Goal: Task Accomplishment & Management: Use online tool/utility

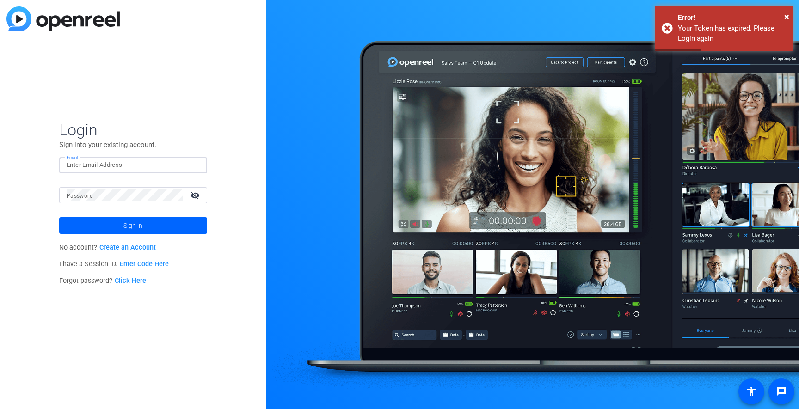
click at [141, 165] on input "Email" at bounding box center [133, 165] width 133 height 11
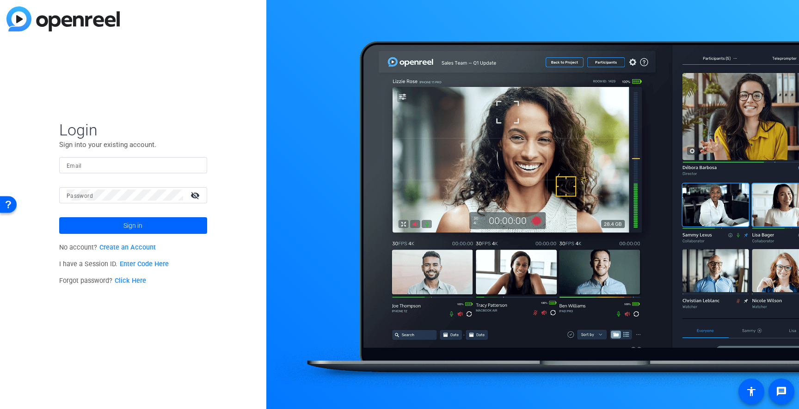
click at [218, 323] on div "Login Sign into your existing account. Email Password visibility_off Sign in No…" at bounding box center [133, 204] width 266 height 409
click at [120, 165] on input "Email" at bounding box center [133, 165] width 133 height 11
type input "ericp@studionorth.com"
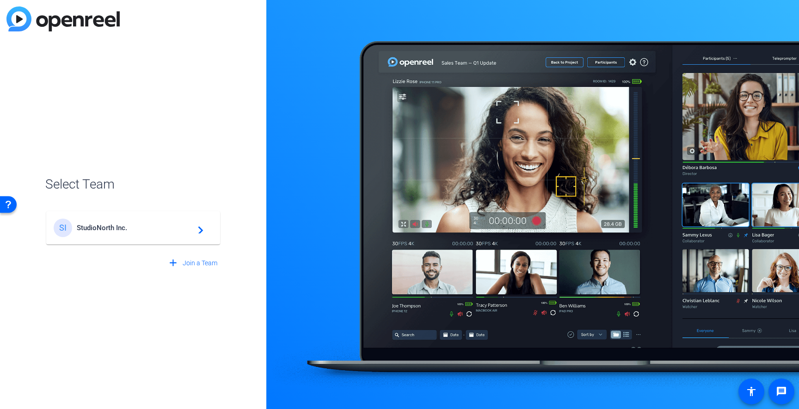
click at [140, 233] on div "SI StudioNorth Inc. navigate_next" at bounding box center [133, 228] width 159 height 18
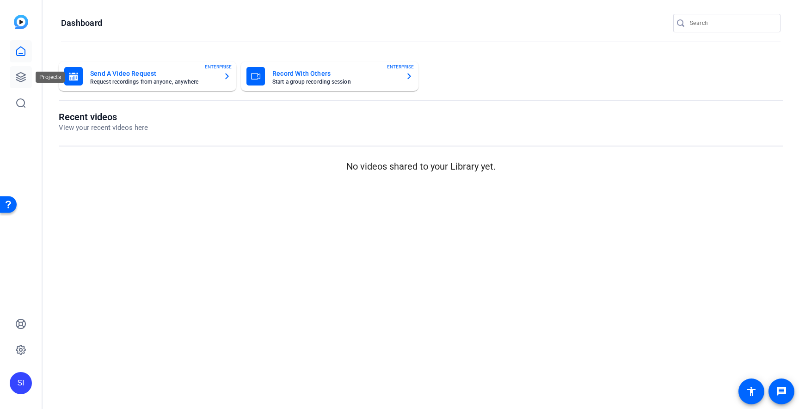
click at [20, 78] on icon at bounding box center [20, 77] width 9 height 9
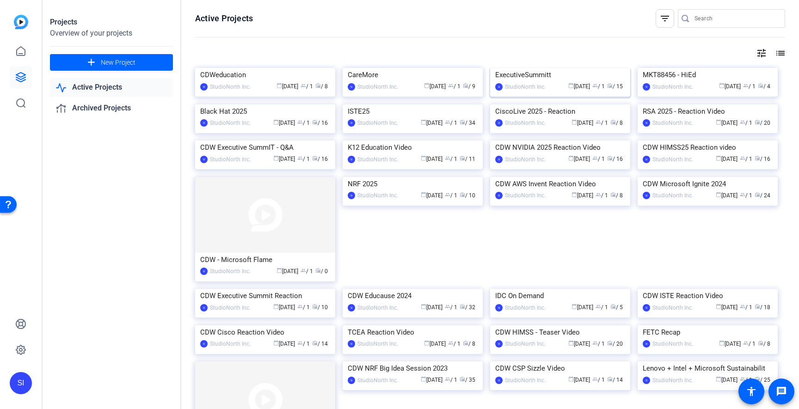
click at [571, 68] on img at bounding box center [560, 68] width 140 height 0
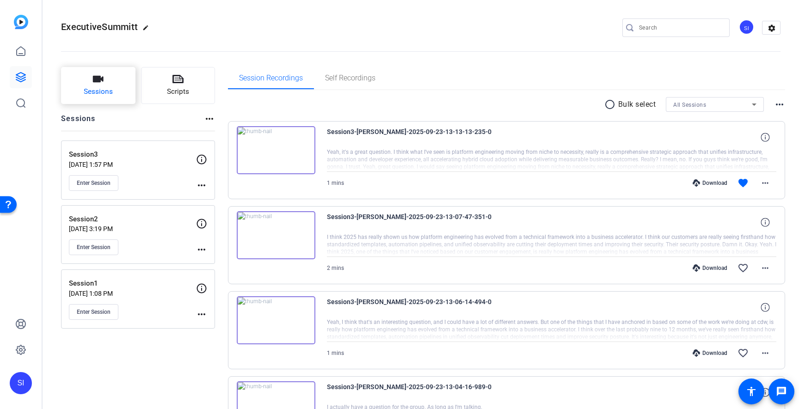
click at [106, 91] on span "Sessions" at bounding box center [98, 91] width 29 height 11
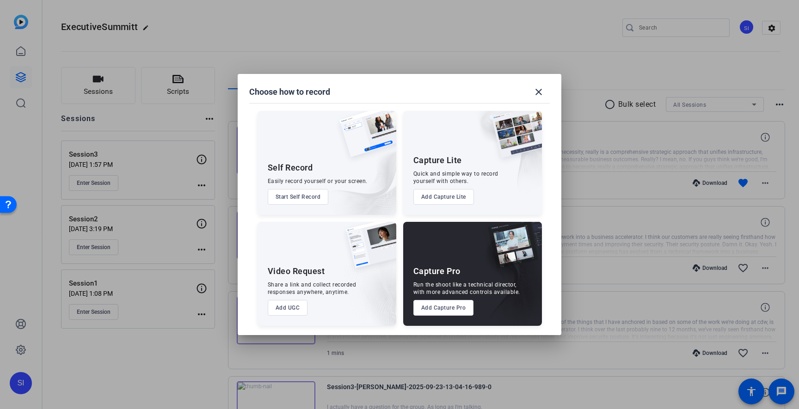
click at [452, 310] on button "Add Capture Pro" at bounding box center [443, 308] width 61 height 16
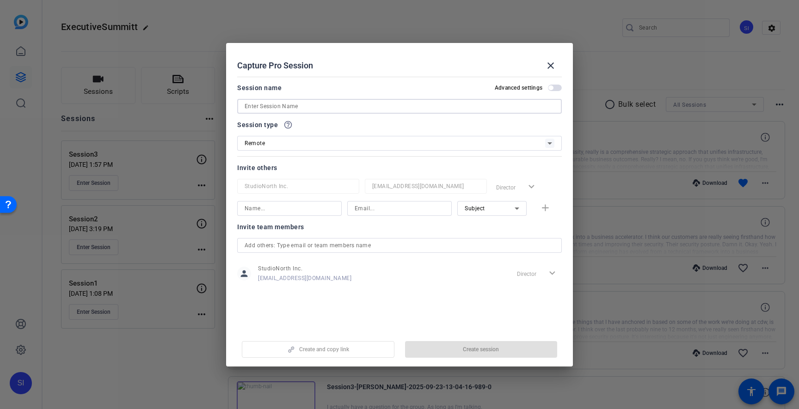
click at [404, 107] on input at bounding box center [400, 106] width 310 height 11
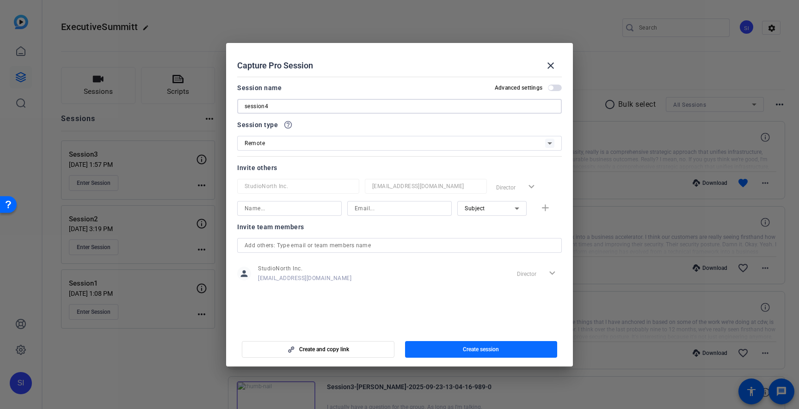
type input "session4"
click at [488, 356] on span "button" at bounding box center [481, 349] width 153 height 22
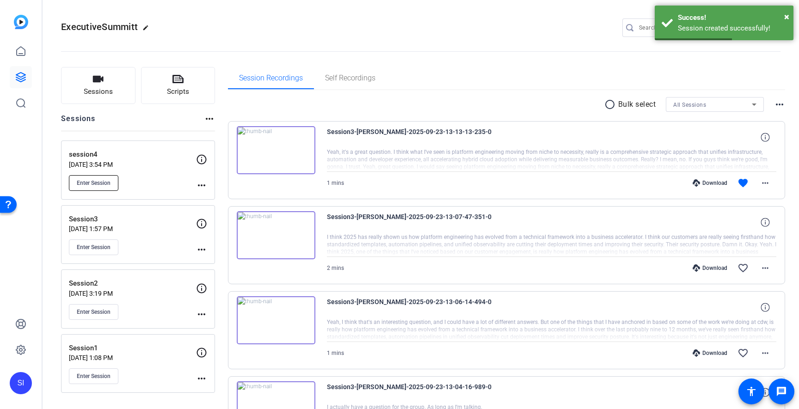
click at [98, 183] on span "Enter Session" at bounding box center [94, 182] width 34 height 7
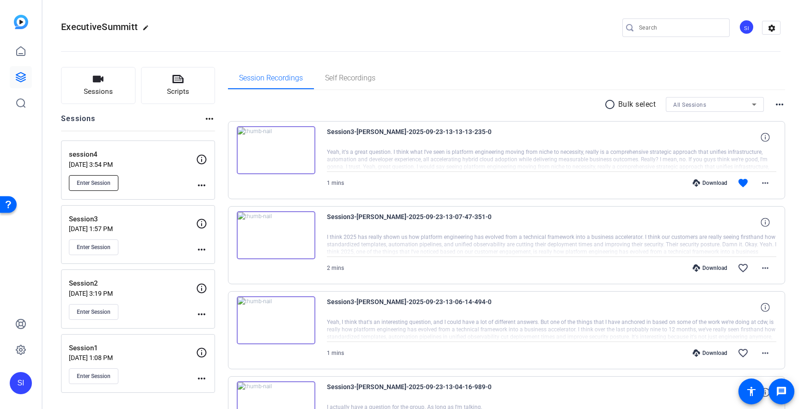
click at [105, 181] on span "Enter Session" at bounding box center [94, 182] width 34 height 7
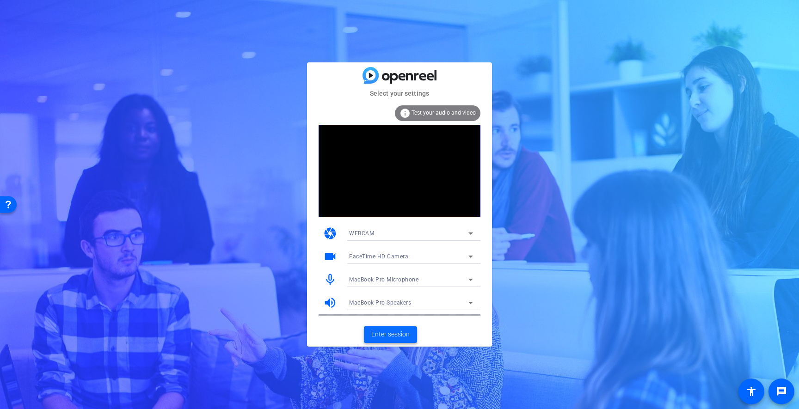
click at [393, 331] on span "Enter session" at bounding box center [390, 335] width 38 height 10
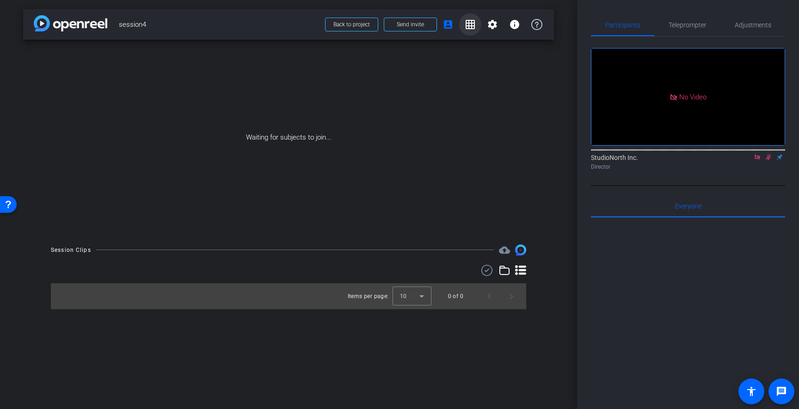
click at [470, 22] on mat-icon "grid_on" at bounding box center [470, 24] width 11 height 11
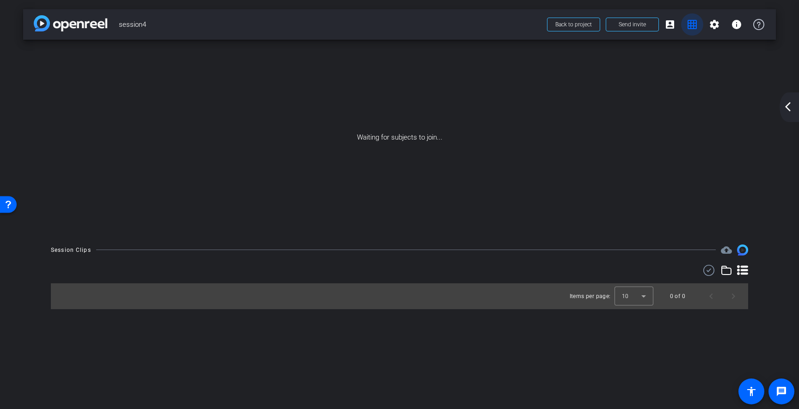
click at [696, 27] on mat-icon "grid_on" at bounding box center [692, 24] width 11 height 11
click at [687, 27] on mat-icon "grid_on" at bounding box center [692, 24] width 11 height 11
click at [691, 23] on mat-icon "grid_on" at bounding box center [692, 24] width 11 height 11
click at [669, 21] on mat-icon "account_box" at bounding box center [669, 24] width 11 height 11
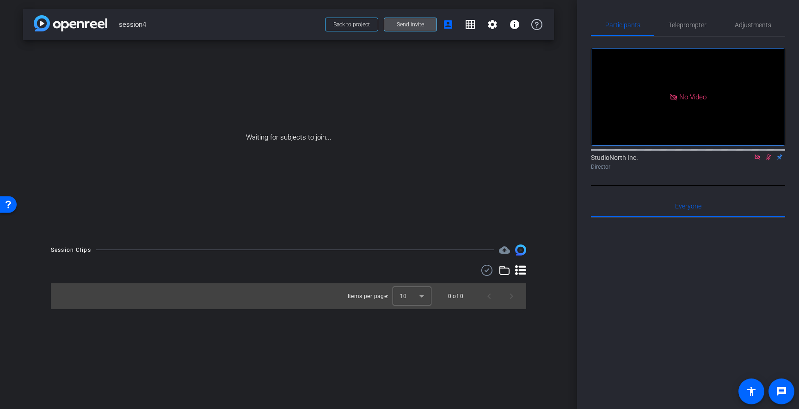
click at [413, 25] on span "Send invite" at bounding box center [410, 24] width 27 height 7
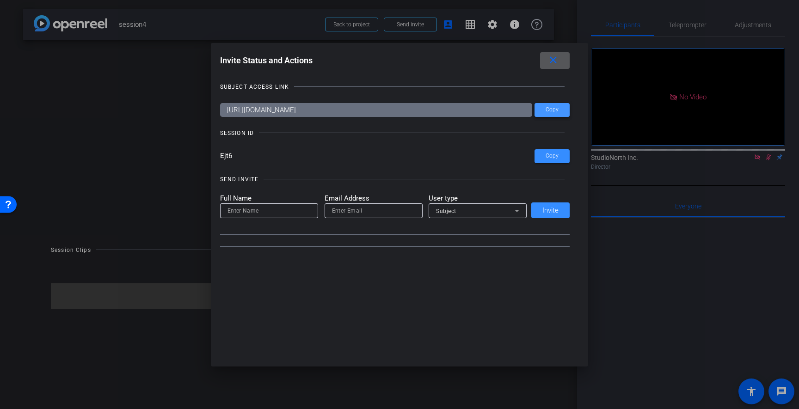
click at [554, 111] on span "Copy" at bounding box center [552, 109] width 13 height 7
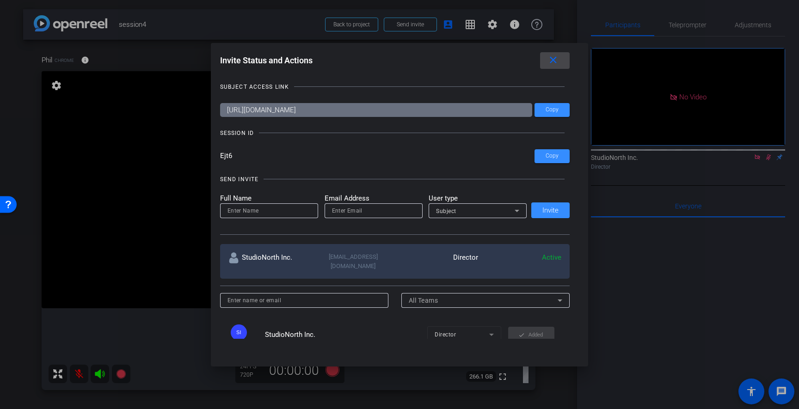
click at [555, 61] on mat-icon "close" at bounding box center [553, 61] width 12 height 12
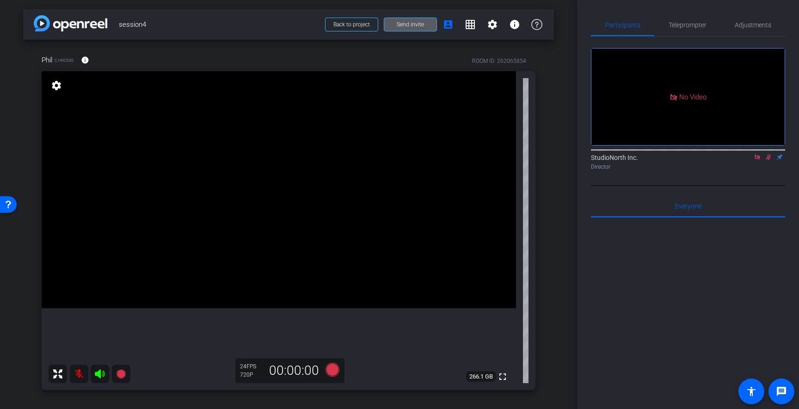
click at [767, 160] on icon at bounding box center [768, 157] width 7 height 6
click at [469, 23] on mat-icon "grid_on" at bounding box center [470, 24] width 11 height 11
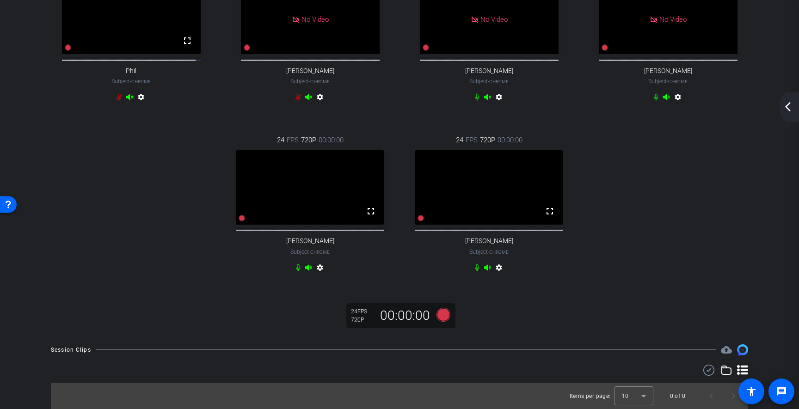
scroll to position [118, 0]
click at [790, 104] on mat-icon "arrow_back_ios_new" at bounding box center [787, 106] width 11 height 11
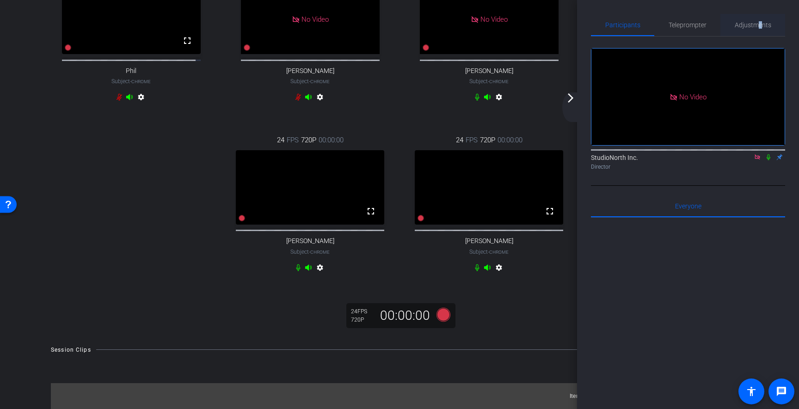
click at [760, 25] on span "Adjustments" at bounding box center [753, 25] width 37 height 6
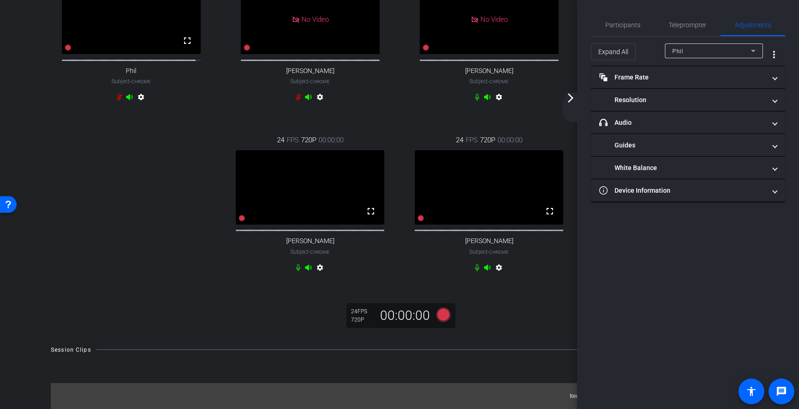
click at [691, 55] on div "Phil" at bounding box center [711, 51] width 79 height 12
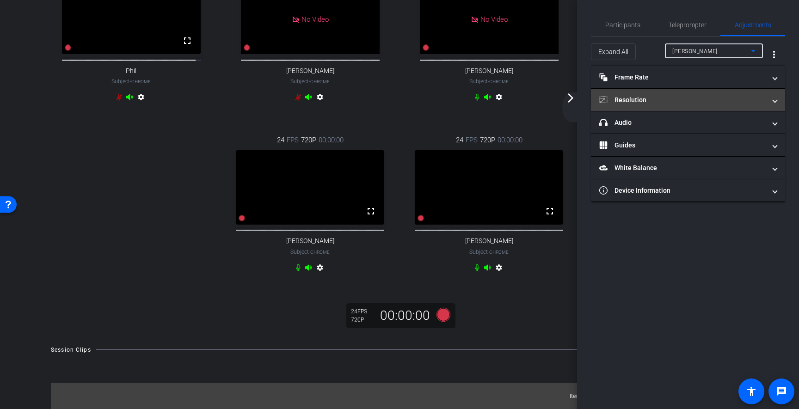
click at [759, 97] on mat-panel-title "Resolution" at bounding box center [682, 100] width 166 height 10
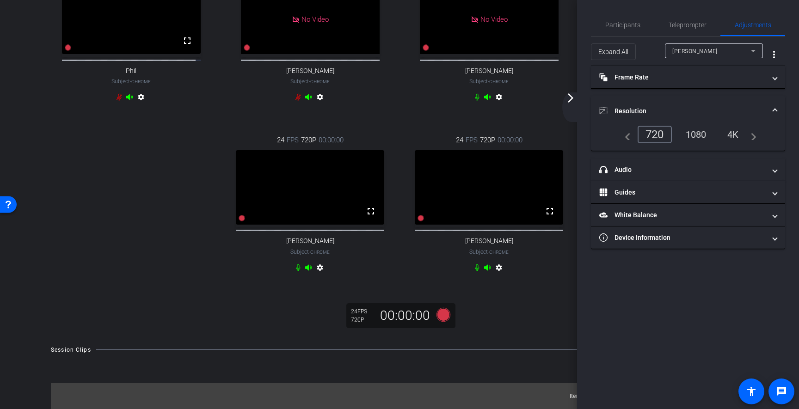
click at [698, 134] on div "1080" at bounding box center [696, 135] width 35 height 16
click at [696, 132] on div "1080" at bounding box center [696, 135] width 35 height 16
click at [697, 137] on div "1080" at bounding box center [696, 135] width 35 height 16
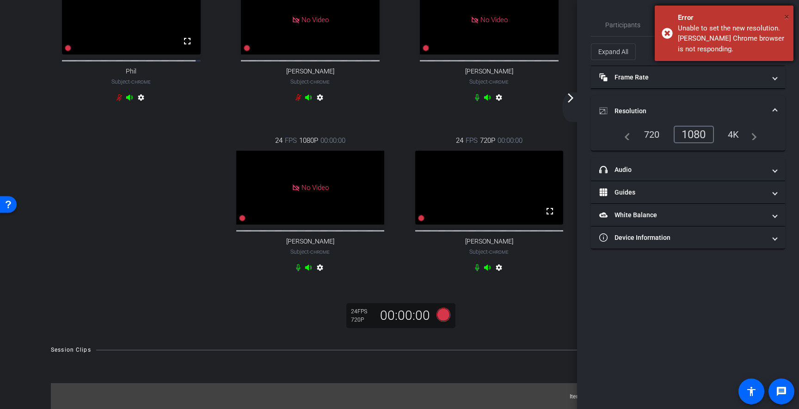
click at [788, 18] on span "×" at bounding box center [786, 16] width 5 height 11
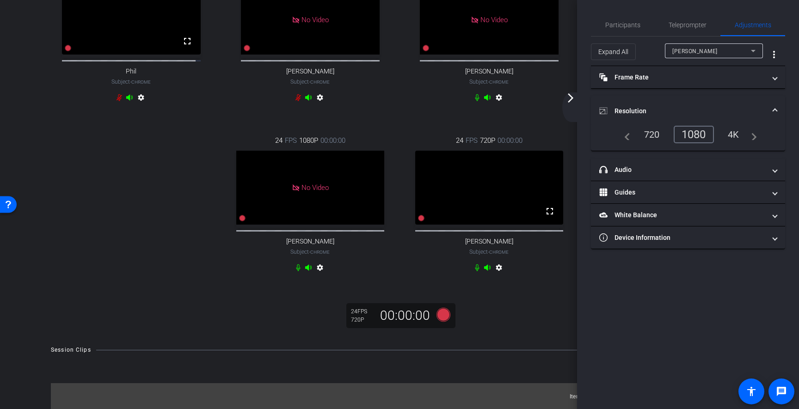
click at [701, 54] on span "[PERSON_NAME]" at bounding box center [694, 51] width 45 height 6
click at [699, 134] on div "1080" at bounding box center [696, 135] width 35 height 16
click at [626, 26] on span "Participants" at bounding box center [622, 25] width 35 height 6
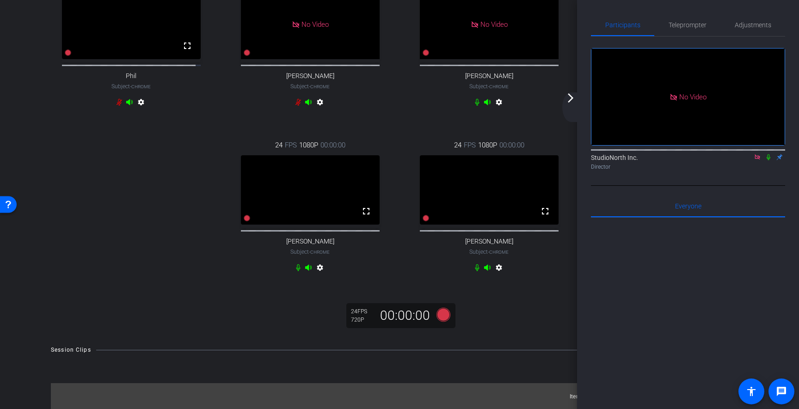
scroll to position [118, 0]
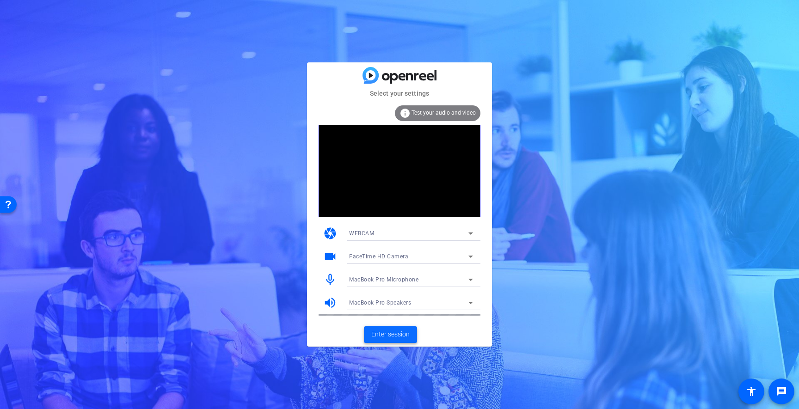
click at [385, 337] on span "Enter session" at bounding box center [390, 335] width 38 height 10
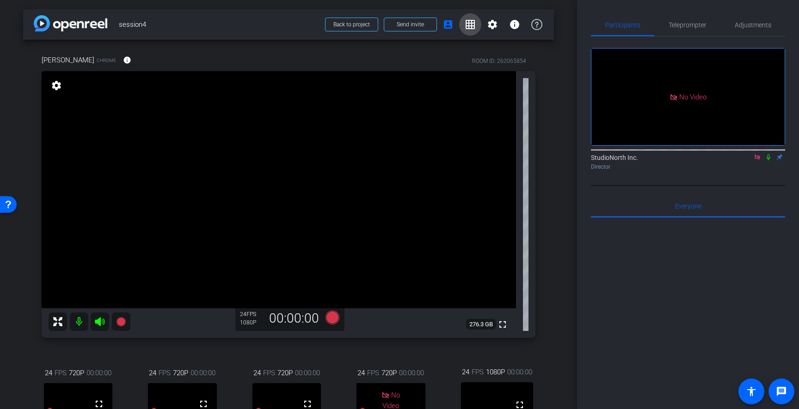
click at [470, 25] on mat-icon "grid_on" at bounding box center [470, 24] width 11 height 11
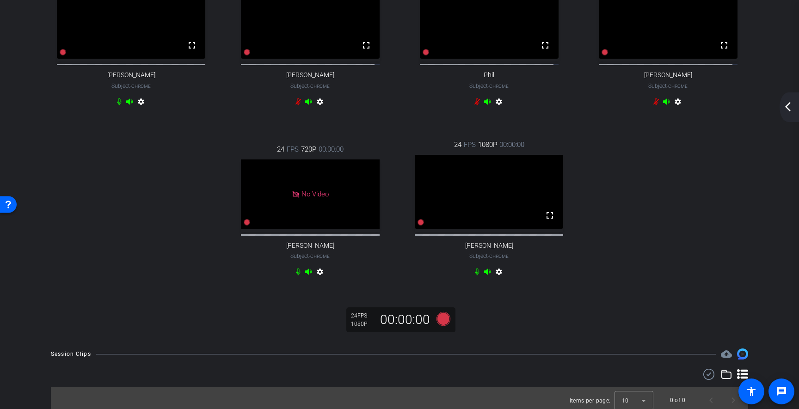
scroll to position [69, 0]
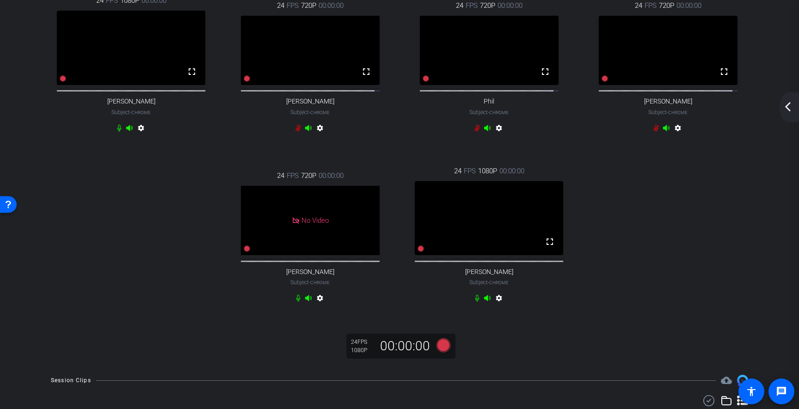
click at [784, 105] on mat-icon "arrow_back_ios_new" at bounding box center [787, 106] width 11 height 11
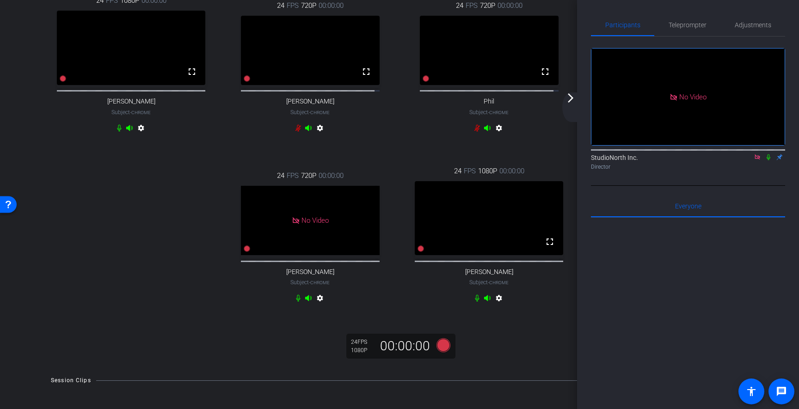
click at [574, 103] on mat-icon "arrow_forward_ios" at bounding box center [570, 97] width 11 height 11
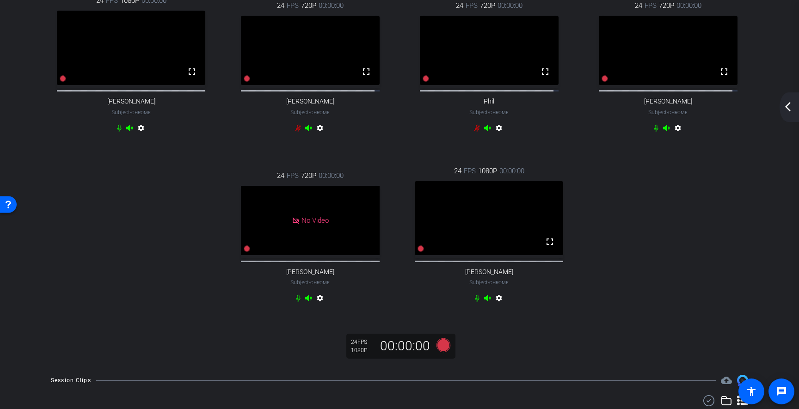
click at [619, 300] on div "24 FPS 1080P 00:00:00 fullscreen Jill Klein Subject - Chrome settings 24 FPS 72…" at bounding box center [400, 150] width 716 height 341
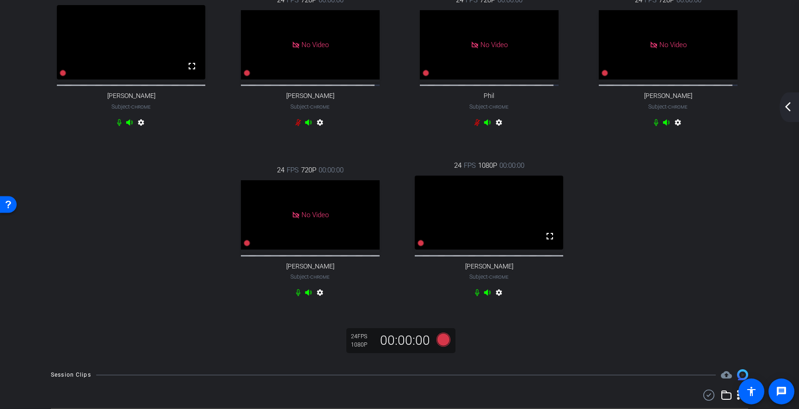
scroll to position [72, 0]
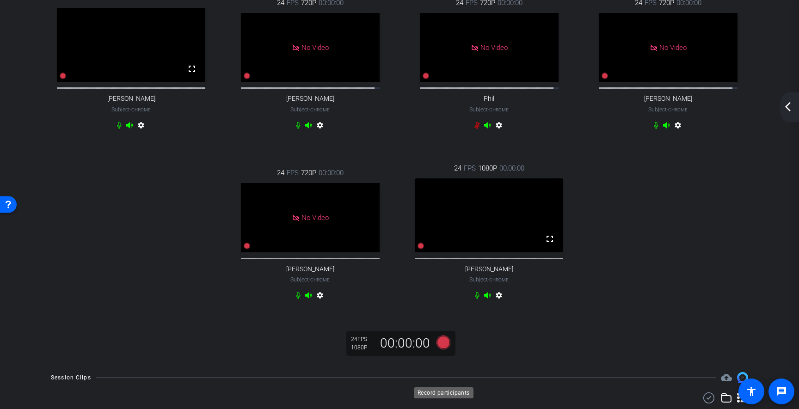
click at [445, 350] on icon at bounding box center [443, 343] width 14 height 14
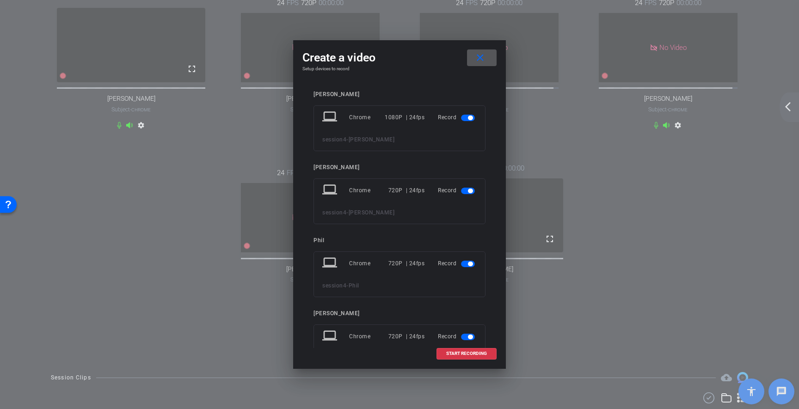
click at [469, 192] on span "button" at bounding box center [470, 191] width 5 height 5
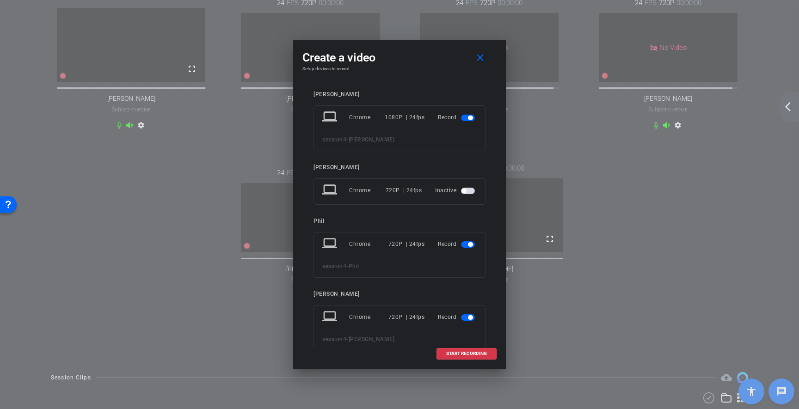
click at [466, 244] on span "button" at bounding box center [468, 244] width 14 height 6
click at [466, 301] on span "button" at bounding box center [468, 298] width 14 height 6
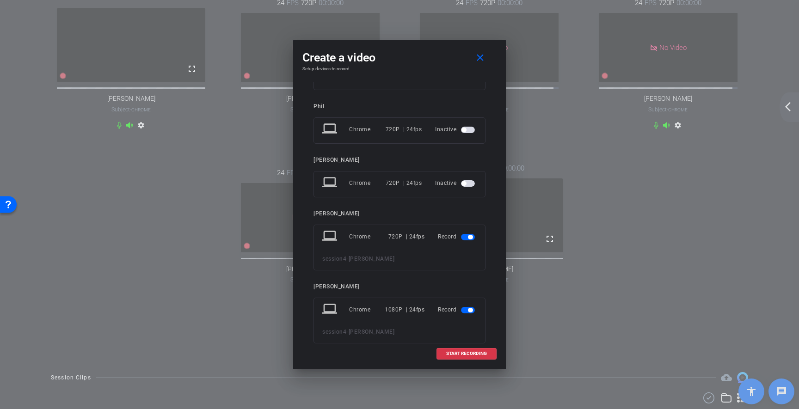
click at [467, 240] on span "button" at bounding box center [468, 237] width 14 height 6
click at [469, 358] on span at bounding box center [466, 354] width 59 height 22
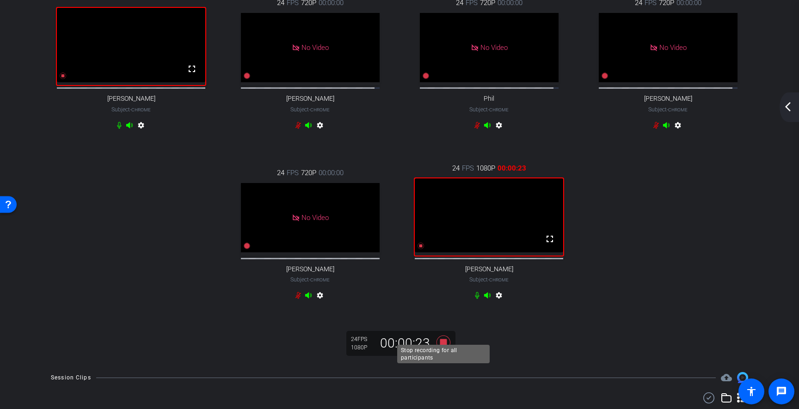
click at [444, 350] on icon at bounding box center [443, 343] width 14 height 14
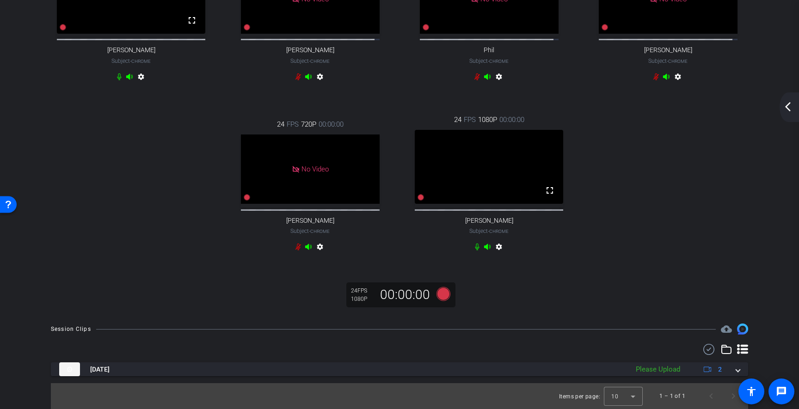
scroll to position [153, 0]
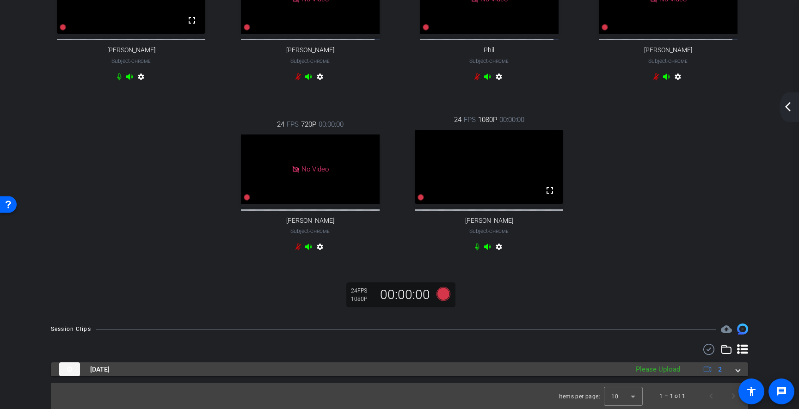
click at [736, 371] on span at bounding box center [738, 370] width 4 height 10
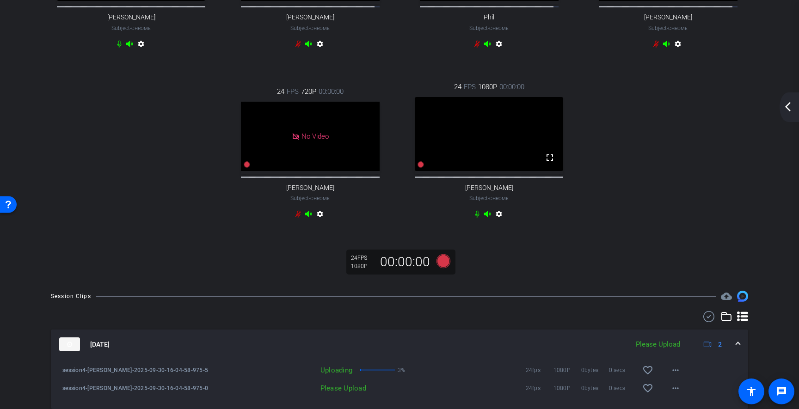
scroll to position [219, 0]
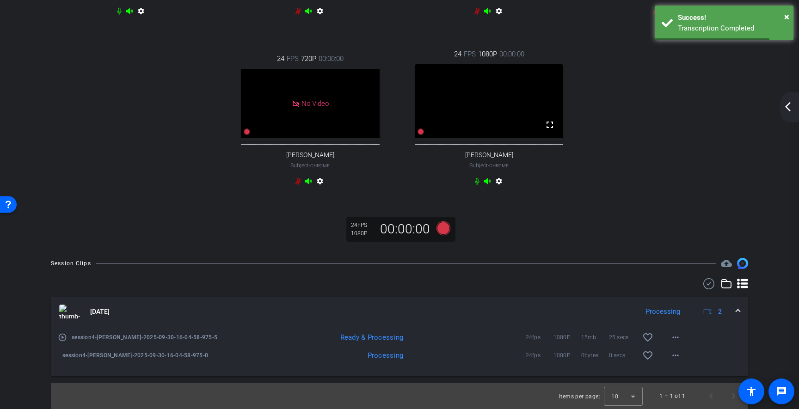
click at [62, 337] on mat-icon "play_circle_outline" at bounding box center [62, 337] width 9 height 9
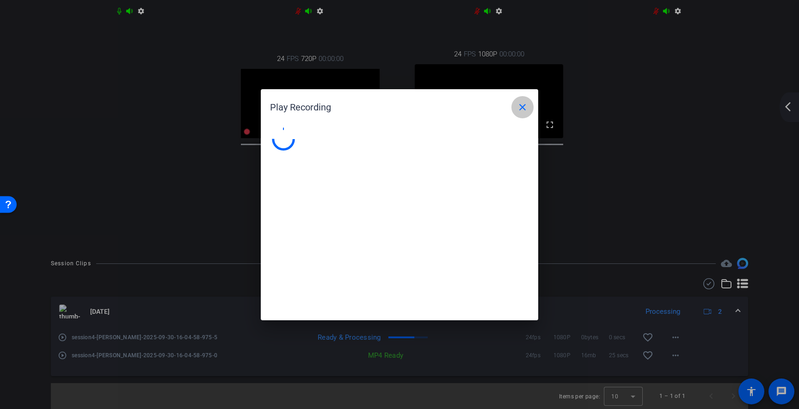
click at [524, 108] on mat-icon "close" at bounding box center [522, 107] width 11 height 11
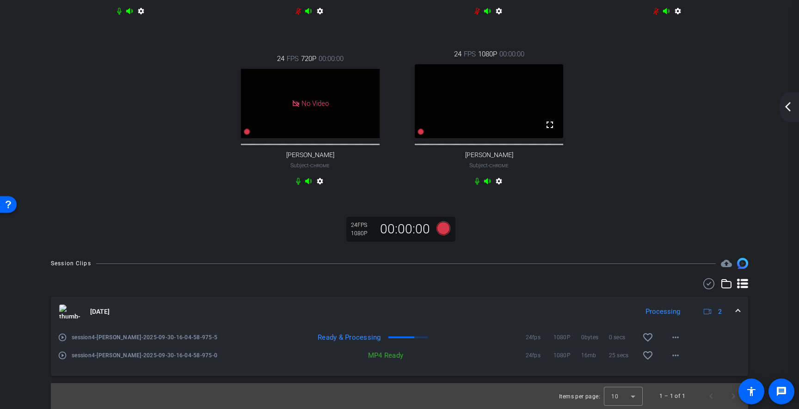
click at [62, 353] on mat-icon "play_circle_outline" at bounding box center [62, 355] width 9 height 9
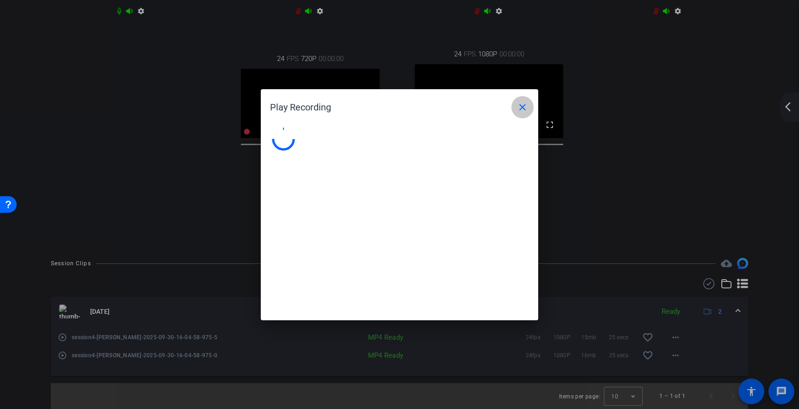
click at [520, 111] on mat-icon "close" at bounding box center [522, 107] width 11 height 11
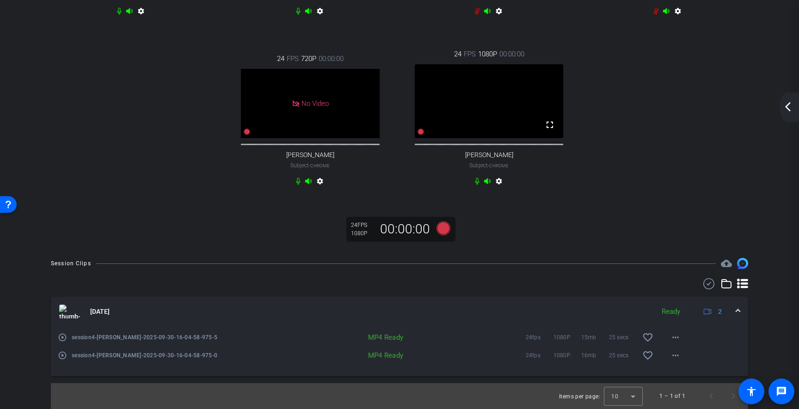
click at [63, 338] on mat-icon "play_circle_outline" at bounding box center [62, 337] width 9 height 9
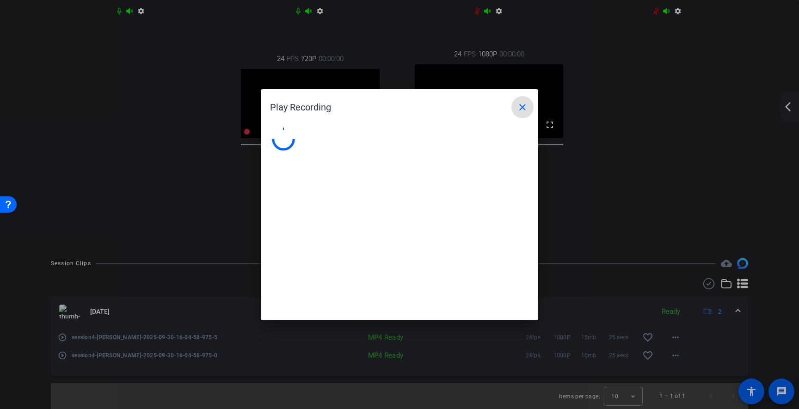
click at [524, 110] on mat-icon "close" at bounding box center [522, 107] width 11 height 11
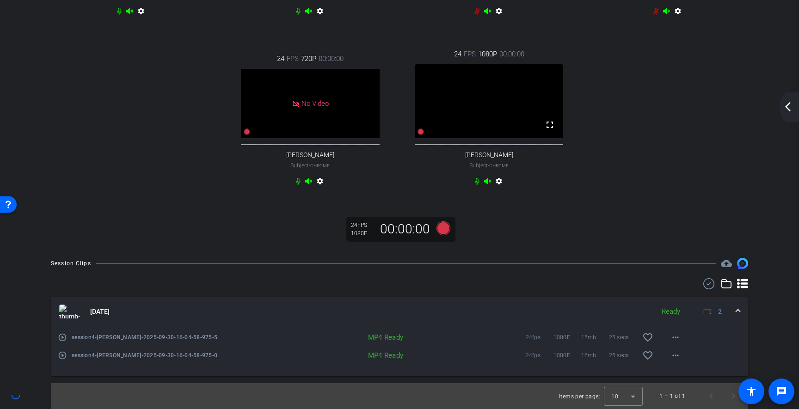
click at [788, 105] on mat-icon "arrow_back_ios_new" at bounding box center [787, 106] width 11 height 11
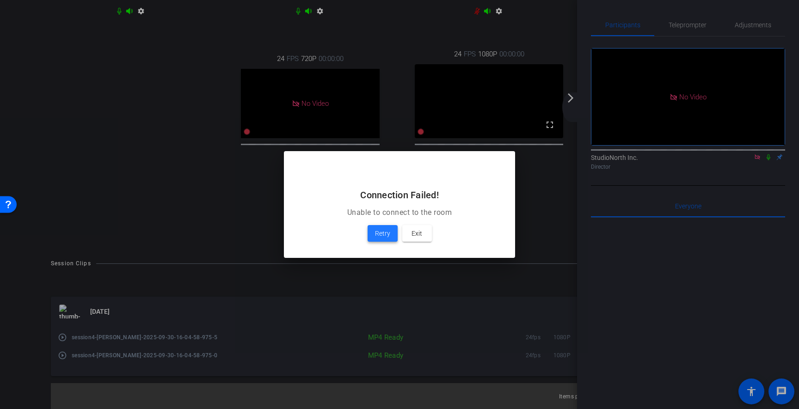
click at [382, 237] on span "Retry" at bounding box center [382, 233] width 15 height 11
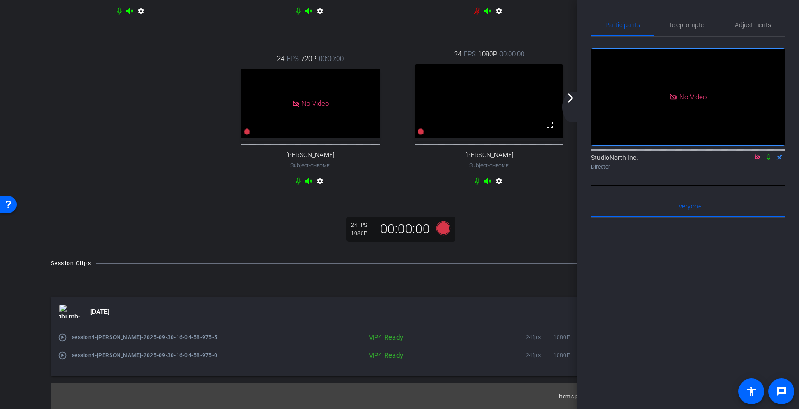
click at [571, 98] on mat-icon "arrow_forward_ios" at bounding box center [570, 97] width 11 height 11
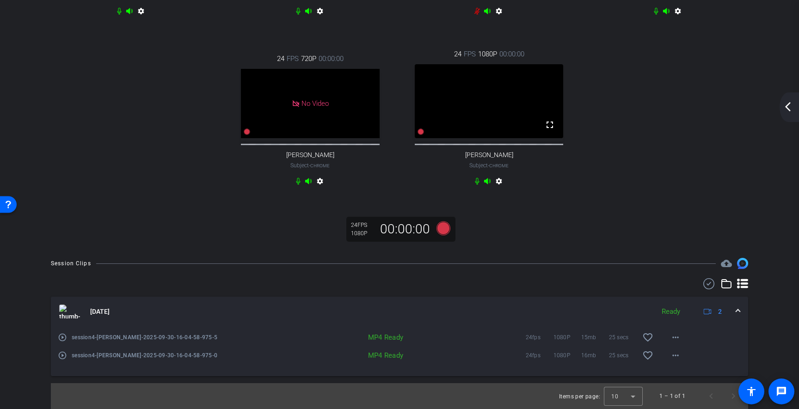
click at [787, 105] on mat-icon "arrow_back_ios_new" at bounding box center [787, 106] width 11 height 11
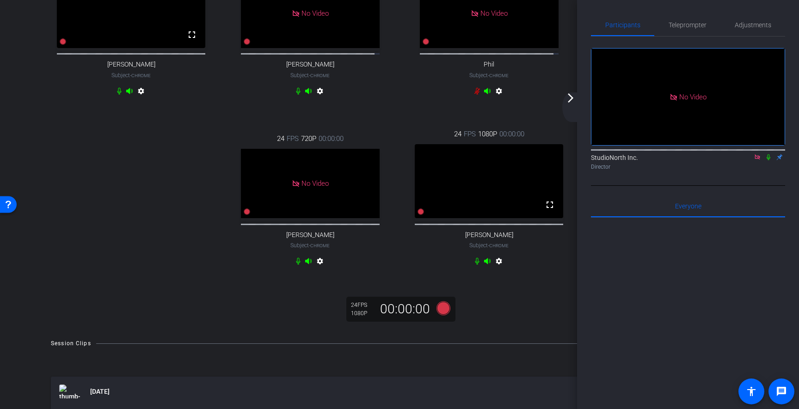
scroll to position [77, 0]
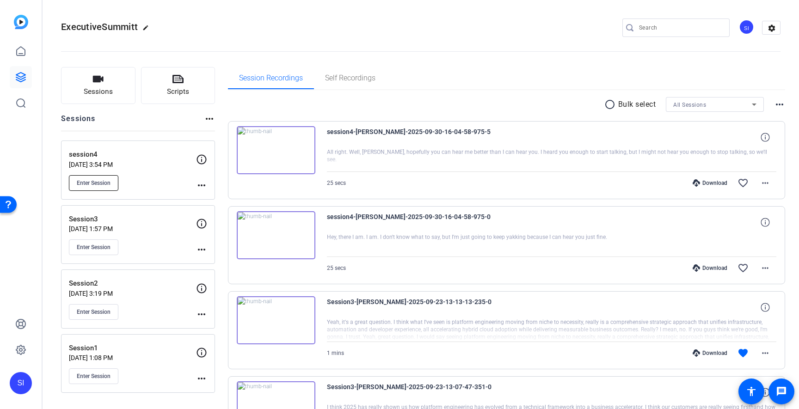
click at [97, 185] on span "Enter Session" at bounding box center [94, 182] width 34 height 7
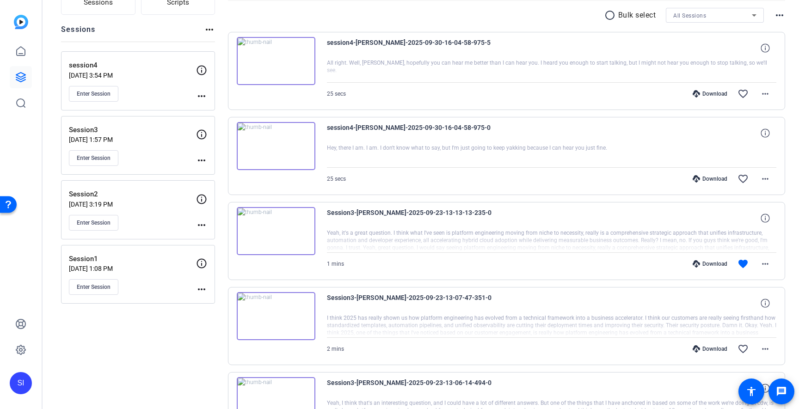
scroll to position [109, 0]
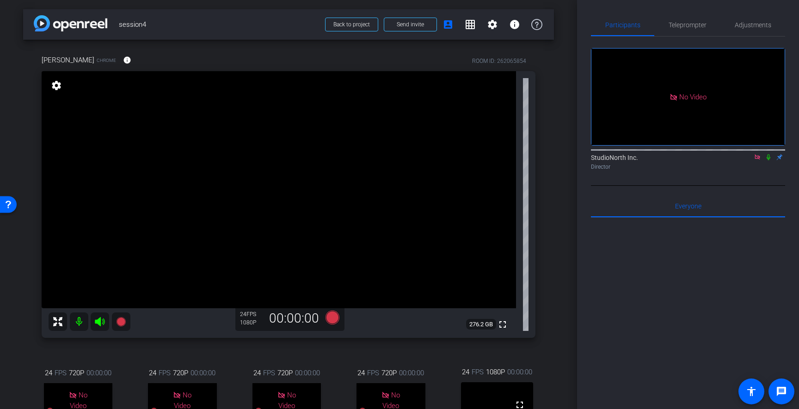
click at [775, 325] on div at bounding box center [688, 332] width 194 height 229
click at [564, 171] on div "arrow_back session4 Back to project Send invite account_box grid_on settings in…" at bounding box center [288, 204] width 577 height 409
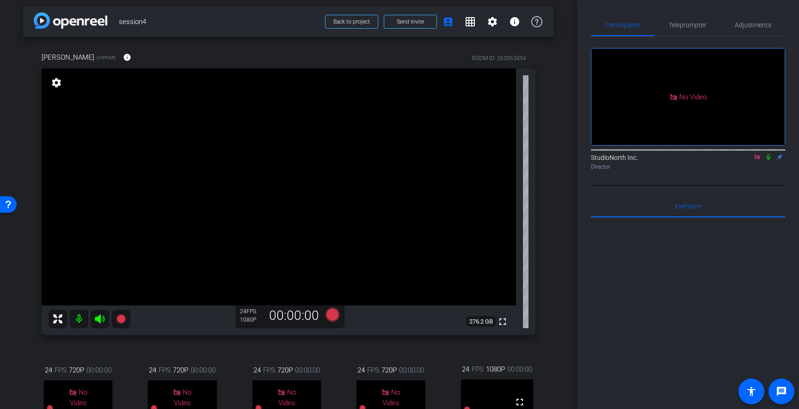
scroll to position [4, 0]
click at [470, 24] on mat-icon "grid_on" at bounding box center [470, 20] width 11 height 11
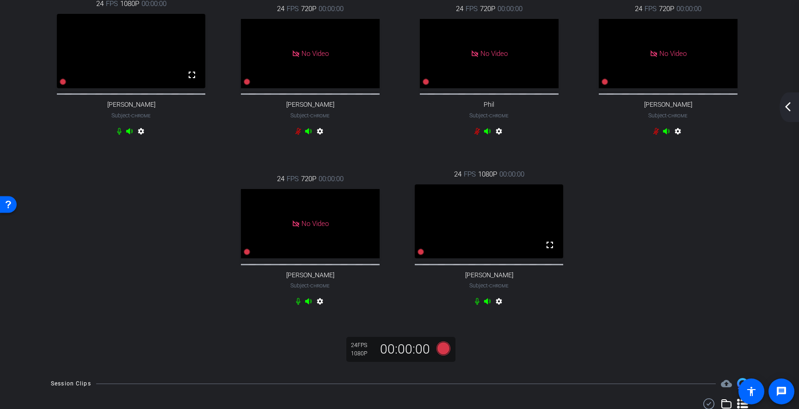
scroll to position [139, 0]
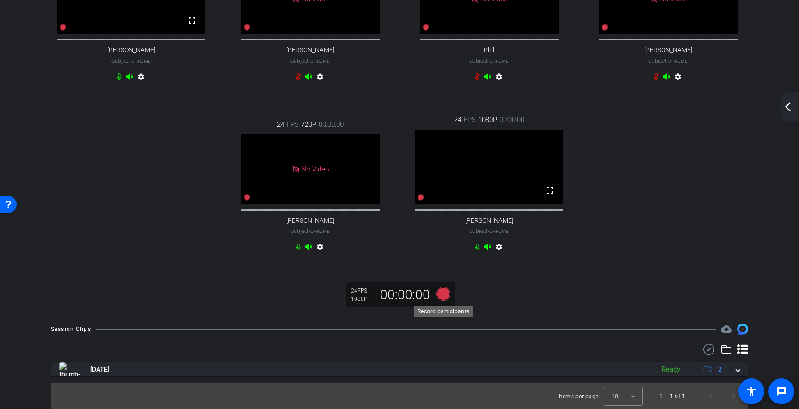
click at [444, 296] on icon at bounding box center [443, 294] width 14 height 14
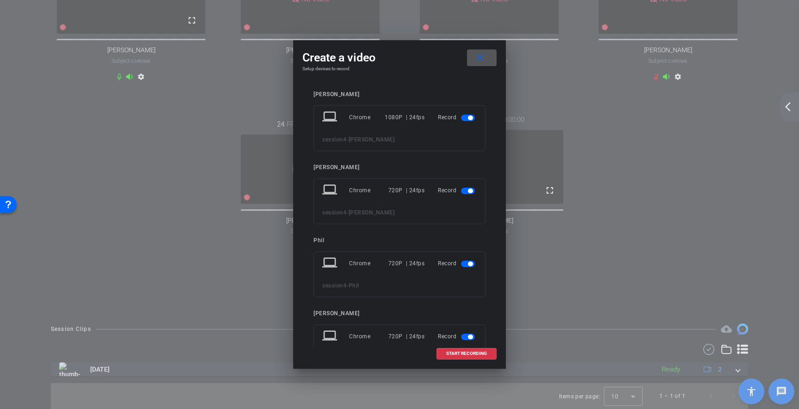
click at [466, 191] on span "button" at bounding box center [468, 191] width 14 height 6
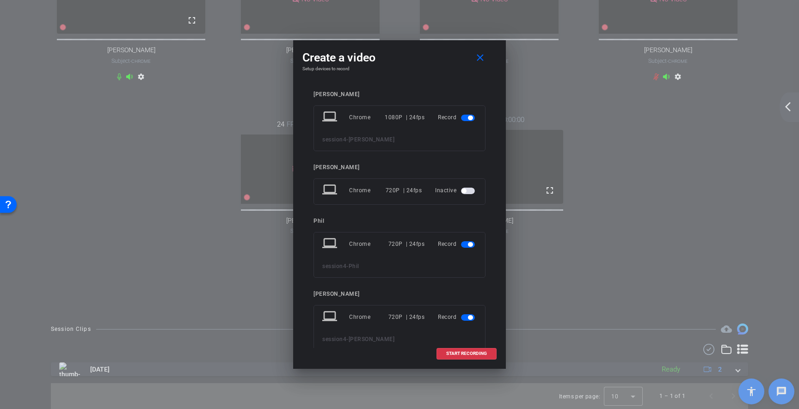
click at [466, 243] on span "button" at bounding box center [468, 244] width 14 height 6
click at [468, 301] on span "button" at bounding box center [468, 298] width 14 height 6
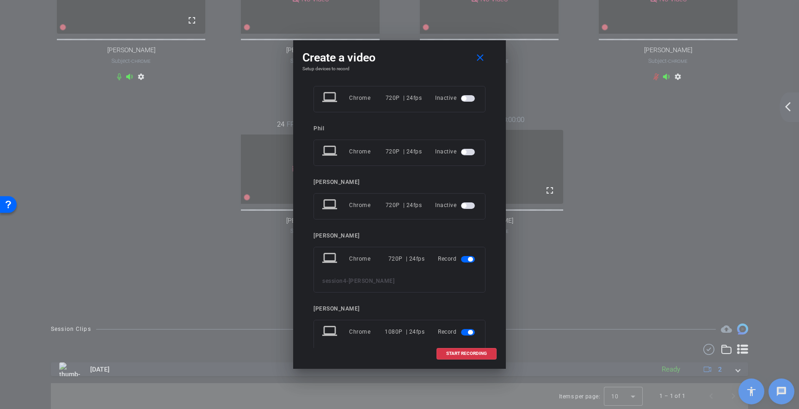
scroll to position [97, 0]
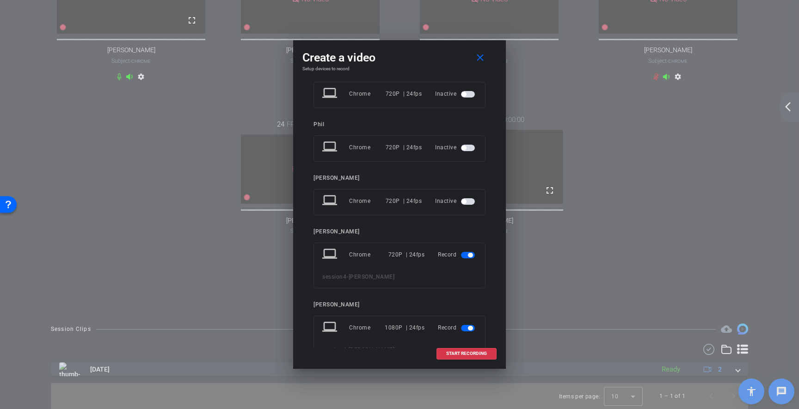
click at [473, 255] on span "button" at bounding box center [468, 255] width 14 height 6
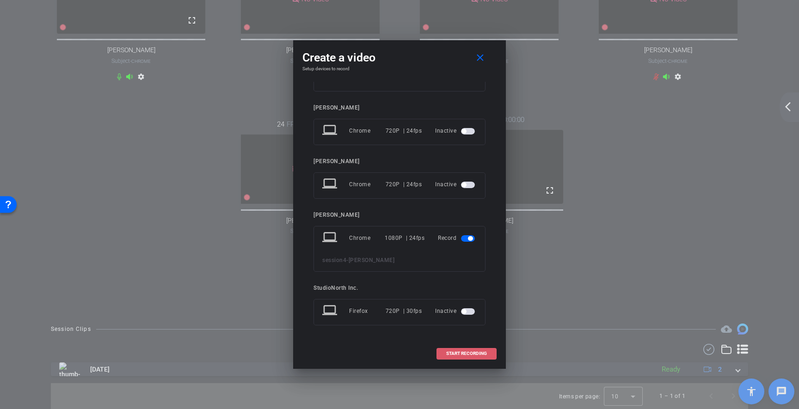
click at [471, 355] on span "START RECORDING" at bounding box center [466, 353] width 41 height 5
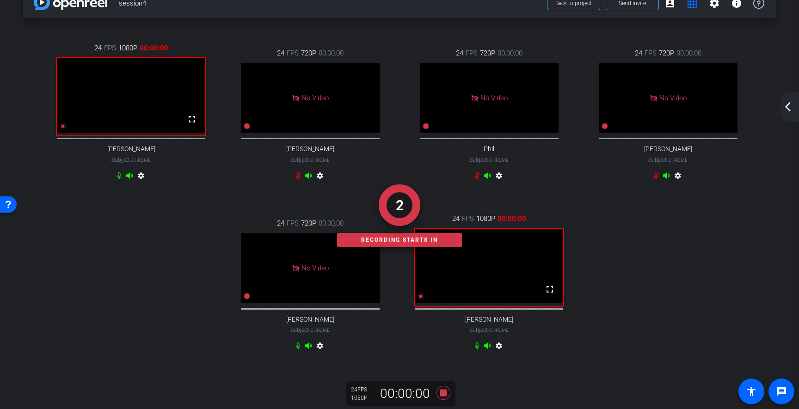
scroll to position [38, 0]
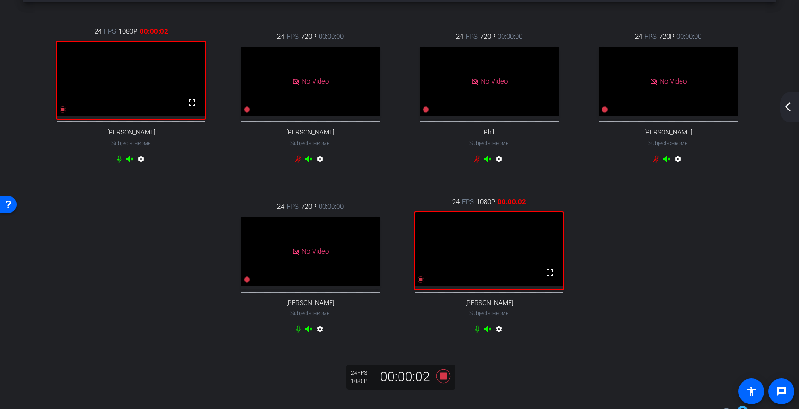
click at [784, 108] on mat-icon "arrow_back_ios_new" at bounding box center [787, 106] width 11 height 11
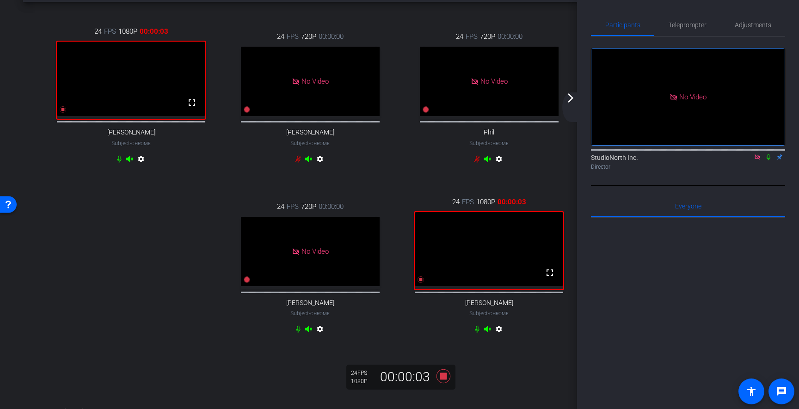
click at [770, 160] on icon at bounding box center [768, 157] width 7 height 6
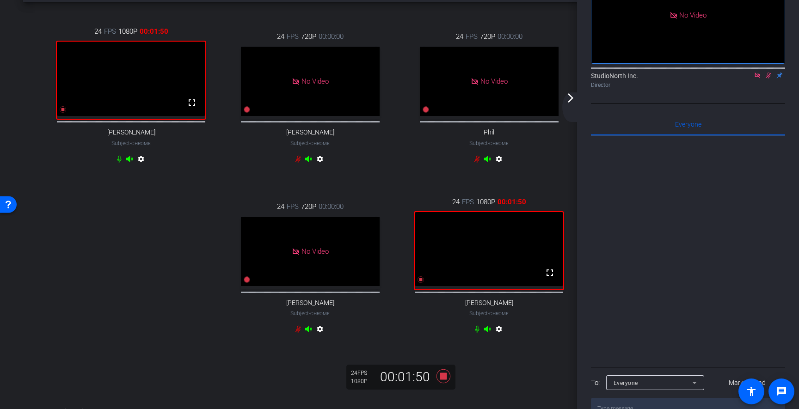
scroll to position [81, 0]
click at [441, 383] on icon at bounding box center [443, 376] width 14 height 14
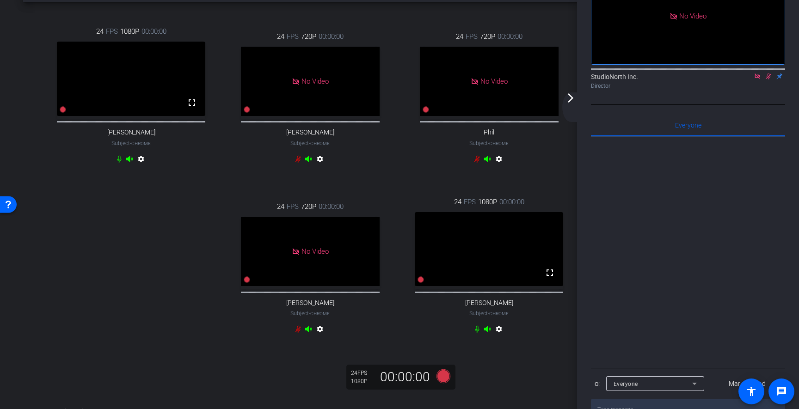
click at [768, 80] on icon at bounding box center [768, 76] width 7 height 6
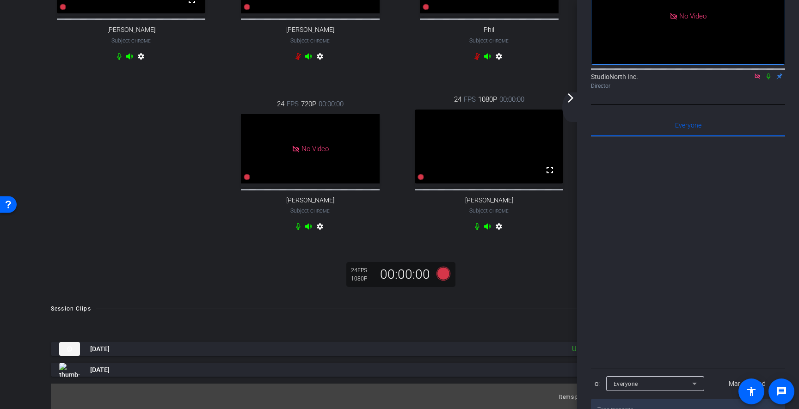
scroll to position [160, 0]
click at [570, 101] on mat-icon "arrow_forward_ios" at bounding box center [570, 97] width 11 height 11
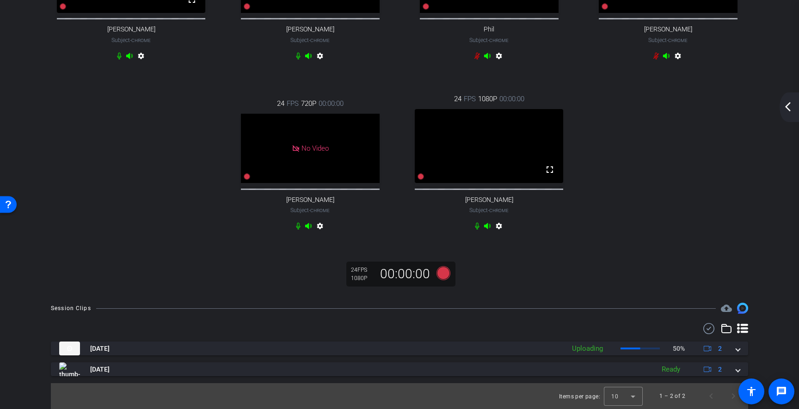
click at [790, 110] on mat-icon "arrow_back_ios_new" at bounding box center [787, 106] width 11 height 11
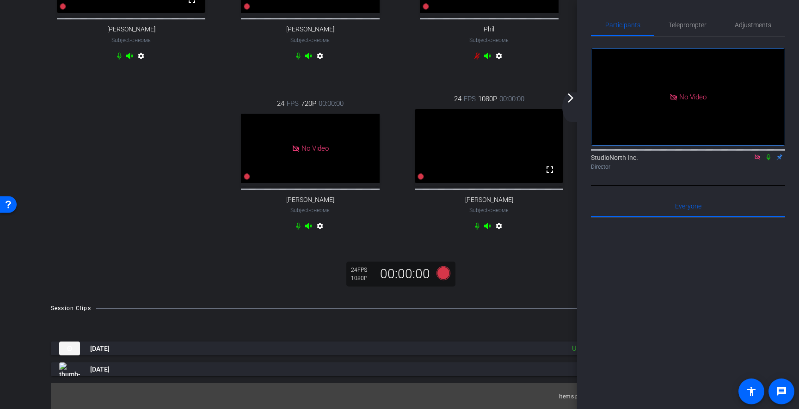
click at [568, 98] on mat-icon "arrow_forward_ios" at bounding box center [570, 97] width 11 height 11
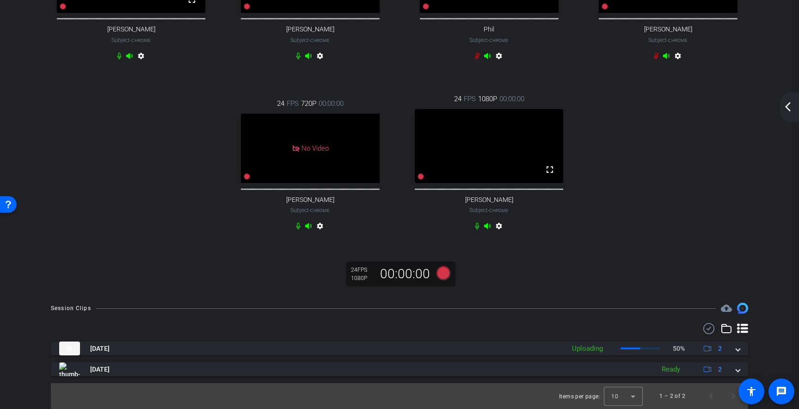
click at [788, 103] on mat-icon "arrow_back_ios_new" at bounding box center [787, 106] width 11 height 11
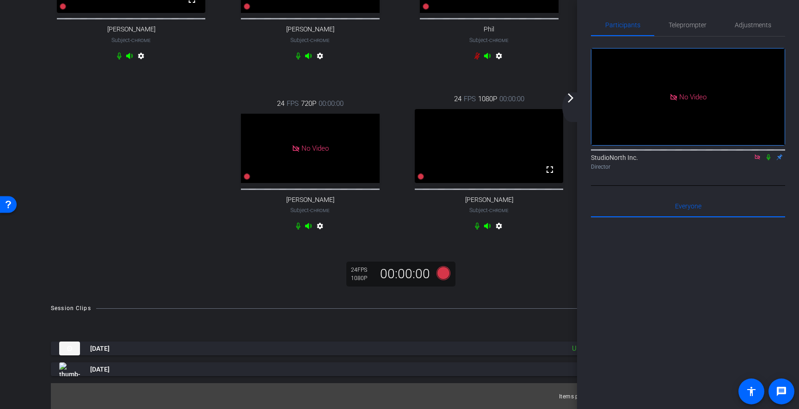
click at [570, 96] on mat-icon "arrow_forward_ios" at bounding box center [570, 97] width 11 height 11
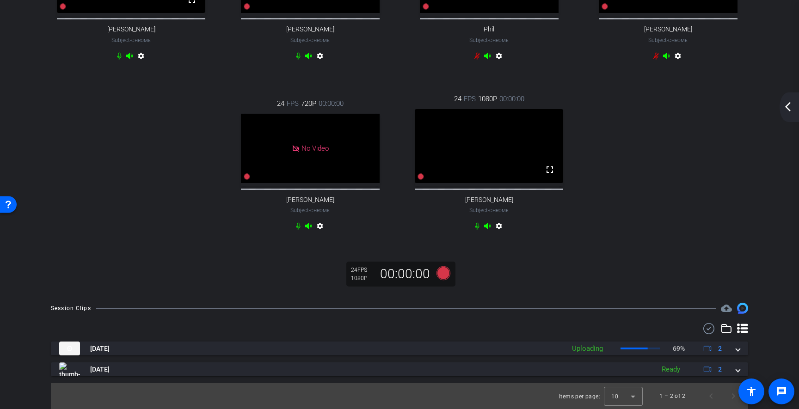
click at [788, 105] on mat-icon "arrow_back_ios_new" at bounding box center [787, 106] width 11 height 11
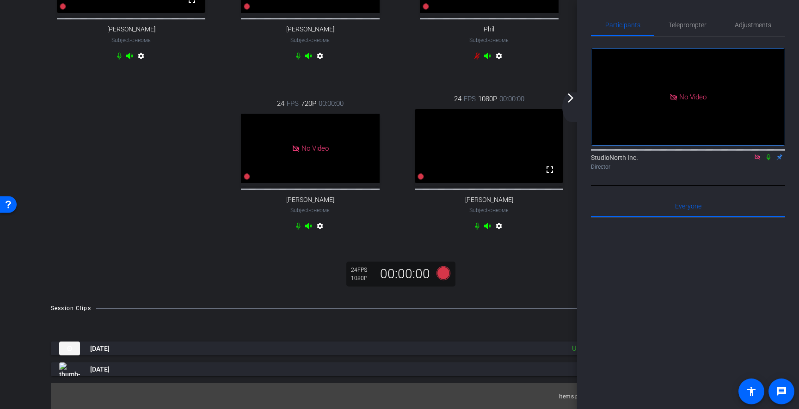
click at [571, 99] on mat-icon "arrow_forward_ios" at bounding box center [570, 97] width 11 height 11
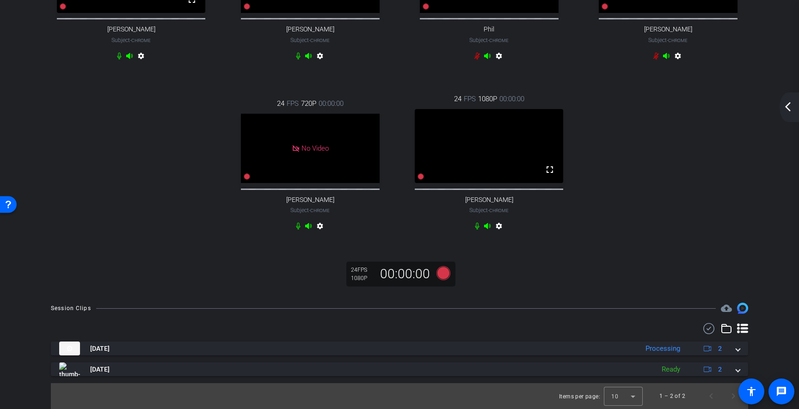
click at [786, 108] on mat-icon "arrow_back_ios_new" at bounding box center [787, 106] width 11 height 11
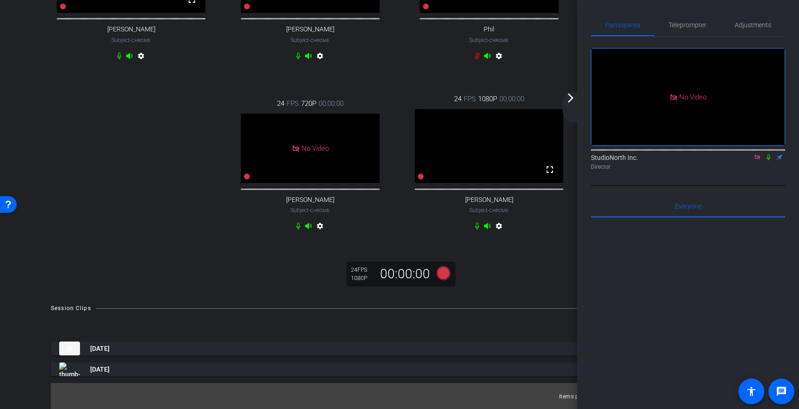
click at [570, 98] on mat-icon "arrow_forward_ios" at bounding box center [570, 97] width 11 height 11
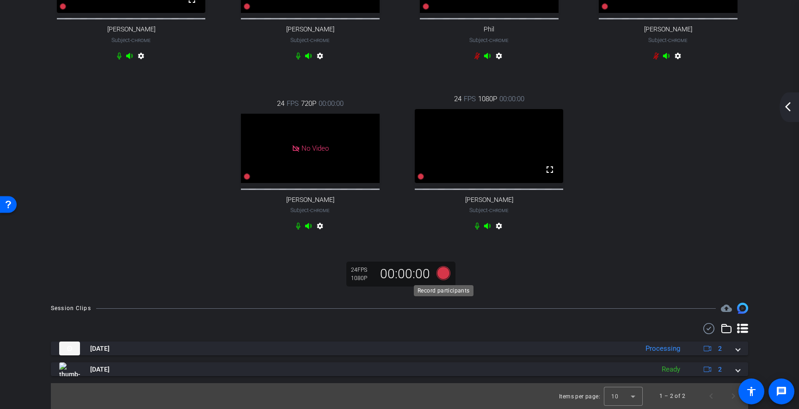
click at [445, 274] on icon at bounding box center [443, 273] width 14 height 14
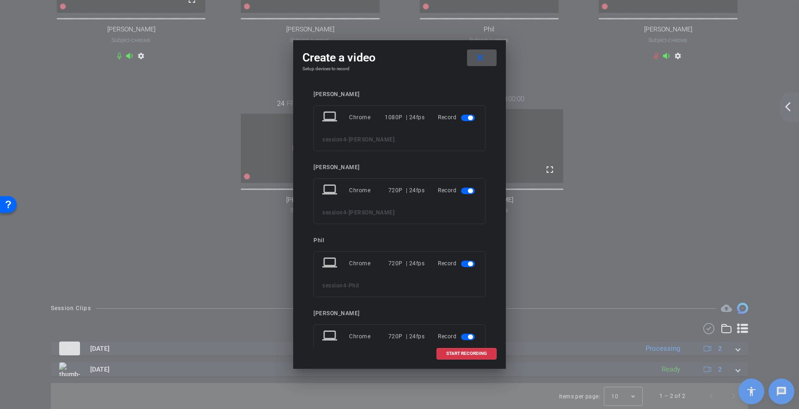
click at [469, 191] on span "button" at bounding box center [470, 191] width 5 height 5
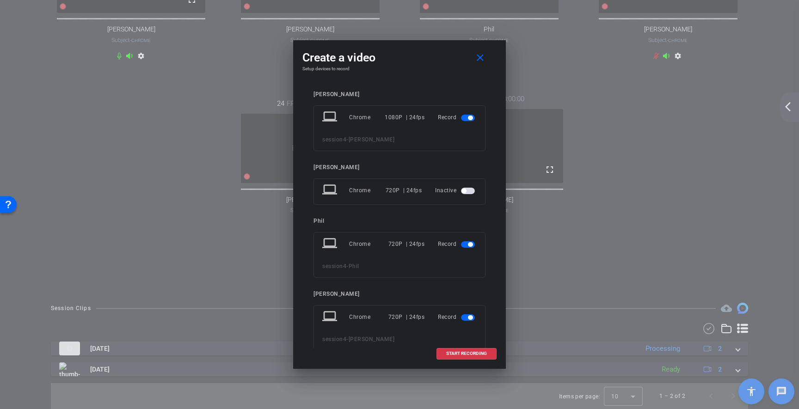
click at [469, 244] on span "button" at bounding box center [470, 244] width 5 height 5
click at [466, 300] on span "button" at bounding box center [468, 298] width 14 height 6
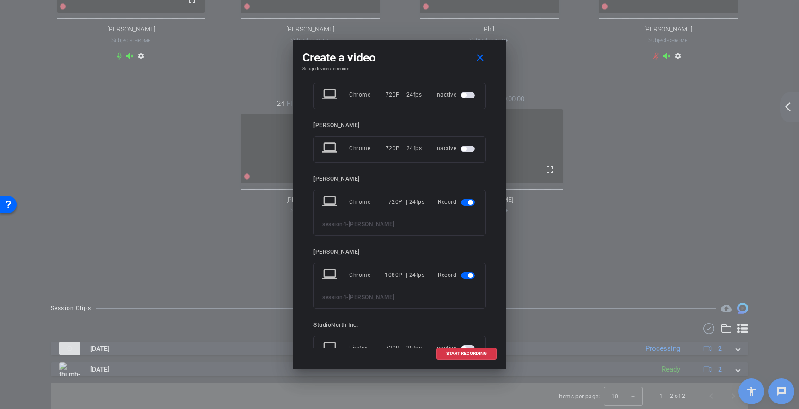
scroll to position [162, 0]
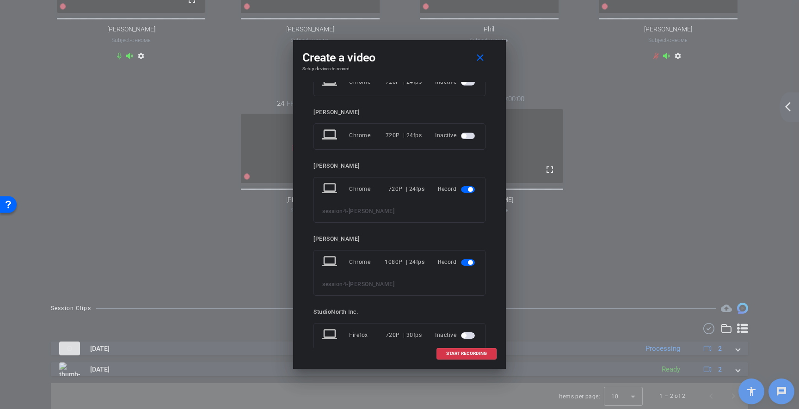
click at [468, 190] on span "button" at bounding box center [468, 189] width 14 height 6
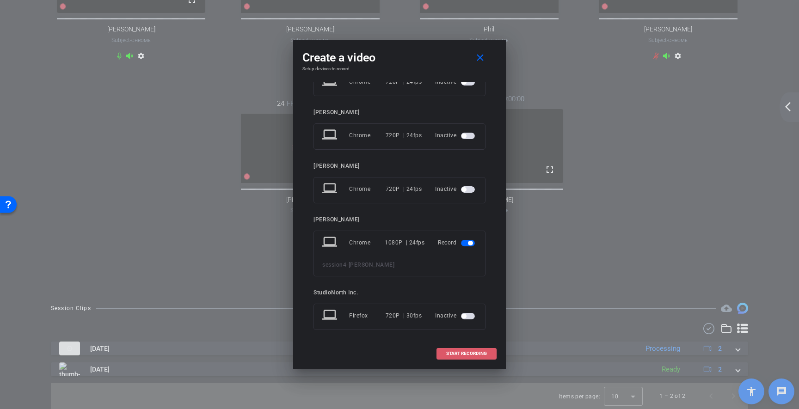
click at [471, 351] on span "START RECORDING" at bounding box center [466, 353] width 41 height 5
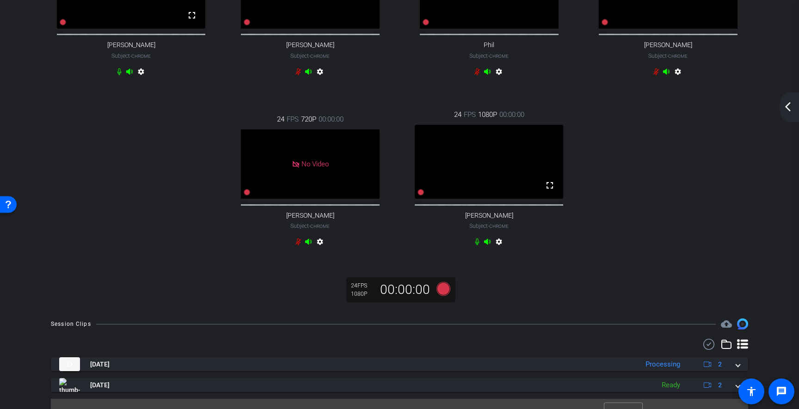
scroll to position [126, 0]
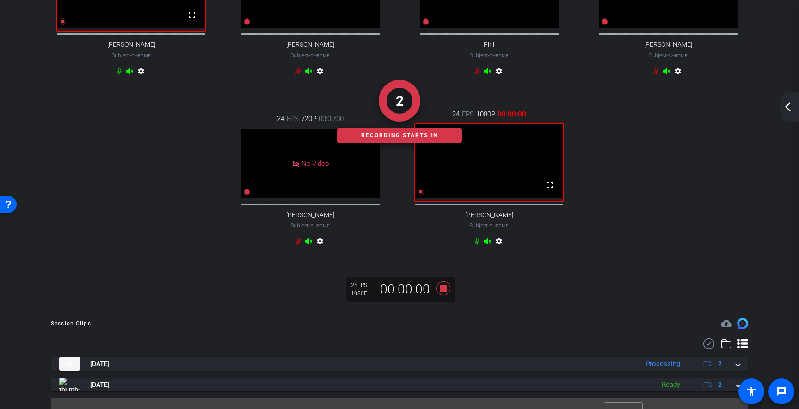
click at [790, 104] on mat-icon "arrow_back_ios_new" at bounding box center [787, 106] width 11 height 11
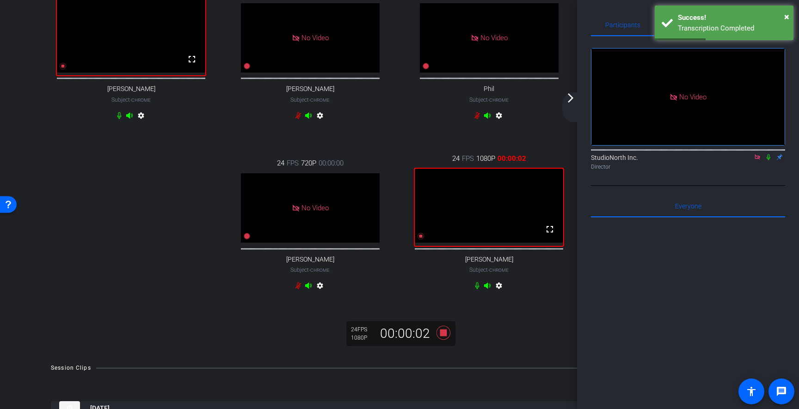
scroll to position [68, 0]
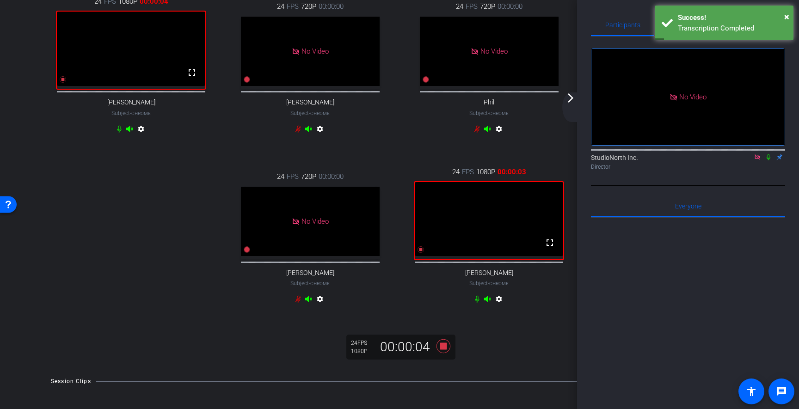
click at [769, 160] on icon at bounding box center [768, 157] width 7 height 6
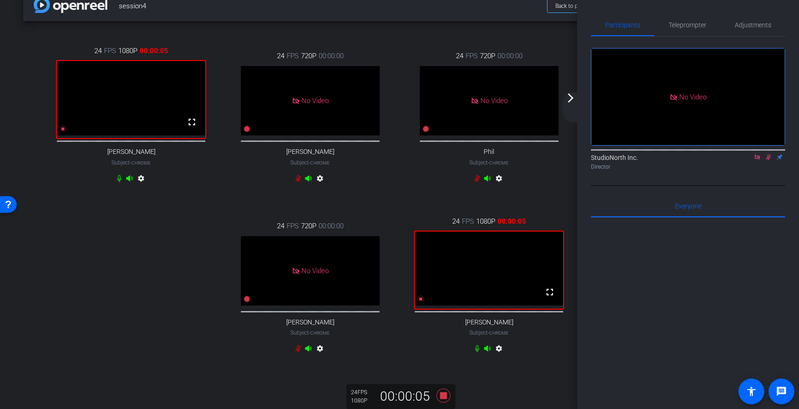
scroll to position [32, 0]
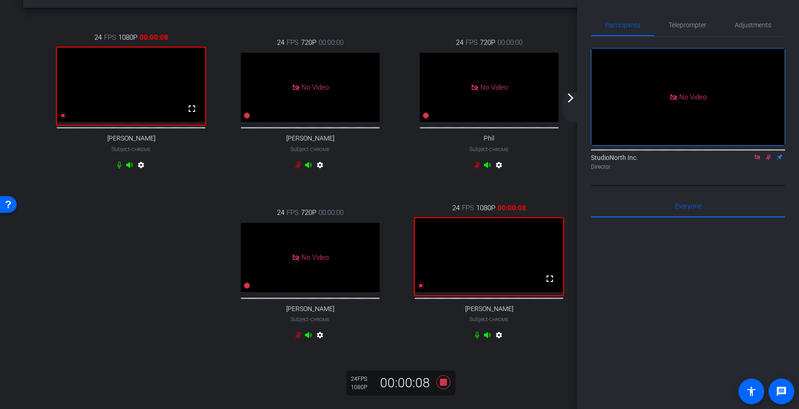
click at [571, 100] on mat-icon "arrow_forward_ios" at bounding box center [570, 97] width 11 height 11
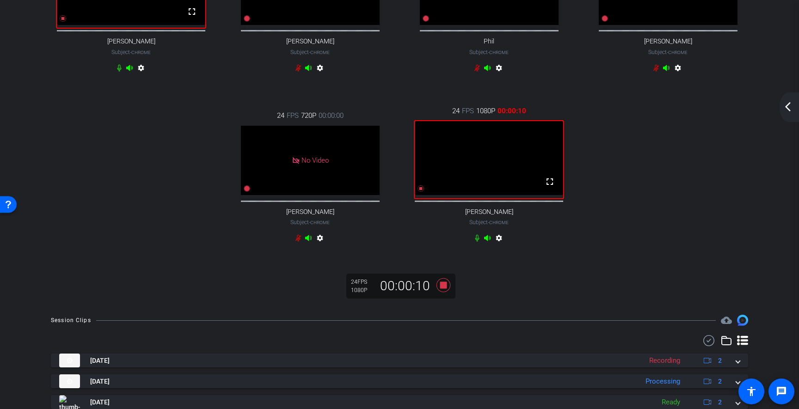
scroll to position [181, 0]
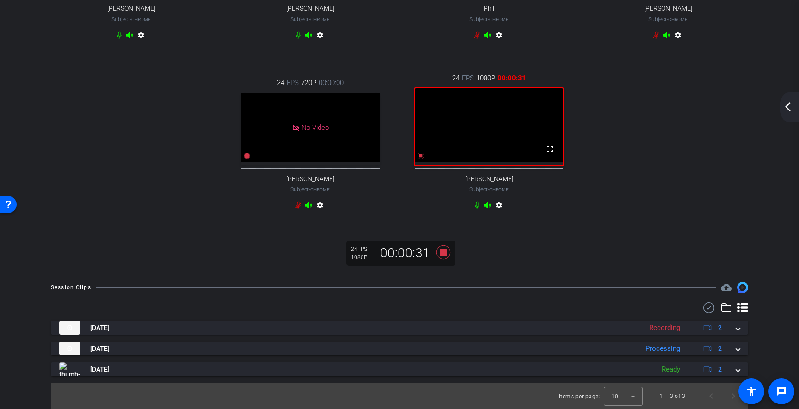
click at [784, 110] on mat-icon "arrow_back_ios_new" at bounding box center [787, 106] width 11 height 11
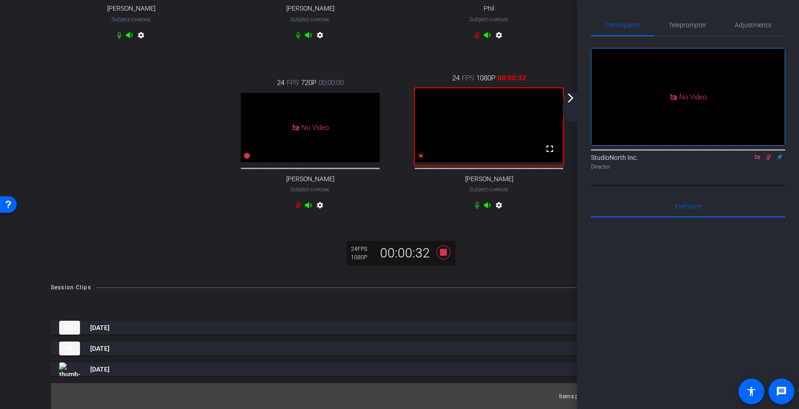
click at [768, 160] on icon at bounding box center [768, 157] width 7 height 6
click at [767, 160] on icon at bounding box center [769, 157] width 4 height 6
click at [574, 100] on mat-icon "arrow_forward_ios" at bounding box center [570, 97] width 11 height 11
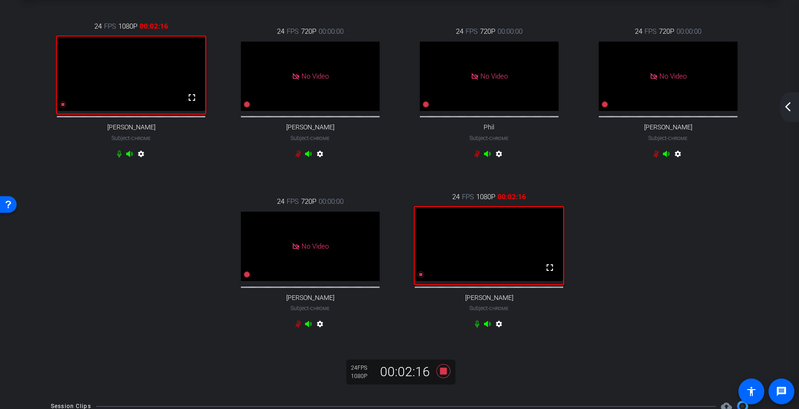
scroll to position [40, 0]
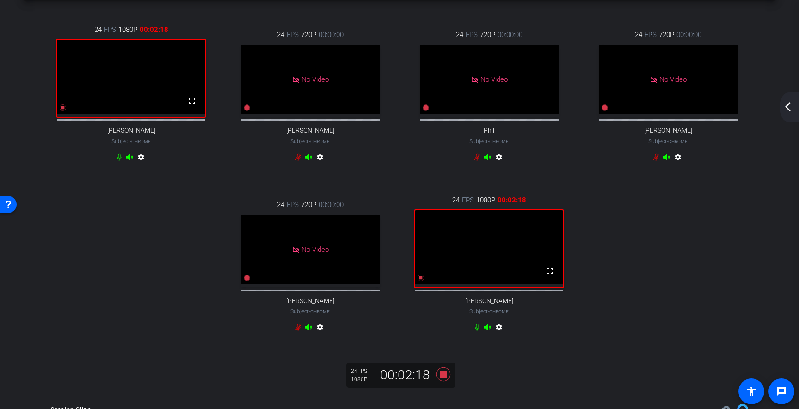
click at [790, 98] on div "arrow_back_ios_new arrow_forward_ios" at bounding box center [788, 107] width 19 height 30
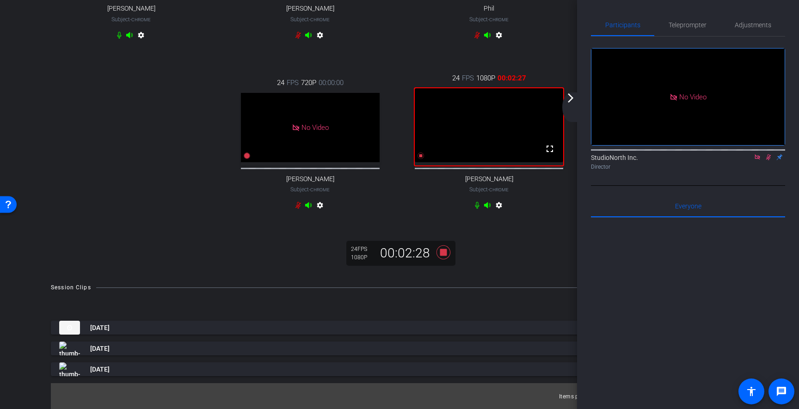
scroll to position [173, 0]
click at [768, 160] on icon at bounding box center [768, 157] width 5 height 6
click at [442, 259] on icon at bounding box center [443, 252] width 14 height 14
click at [573, 198] on div "24 FPS 1080P 00:00:00 fullscreen Andy Szanger Subject - Chrome settings" at bounding box center [488, 143] width 179 height 171
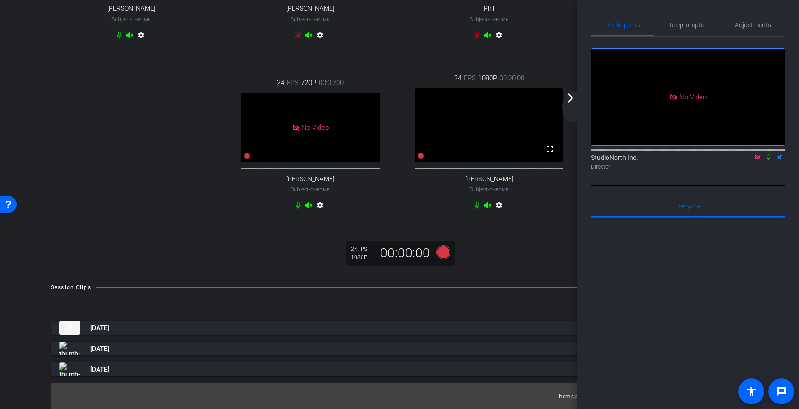
click at [570, 98] on mat-icon "arrow_forward_ios" at bounding box center [570, 97] width 11 height 11
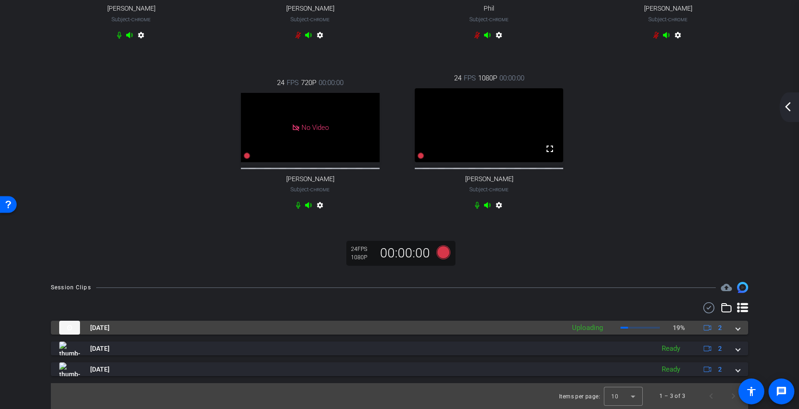
click at [737, 329] on span at bounding box center [738, 328] width 4 height 10
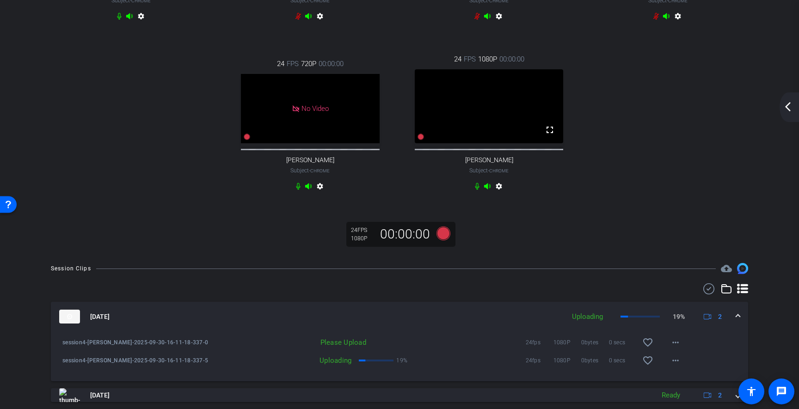
scroll to position [246, 0]
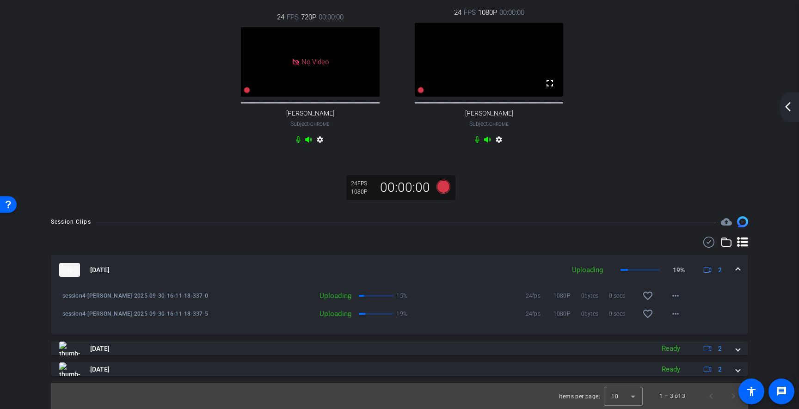
click at [790, 104] on mat-icon "arrow_back_ios_new" at bounding box center [787, 106] width 11 height 11
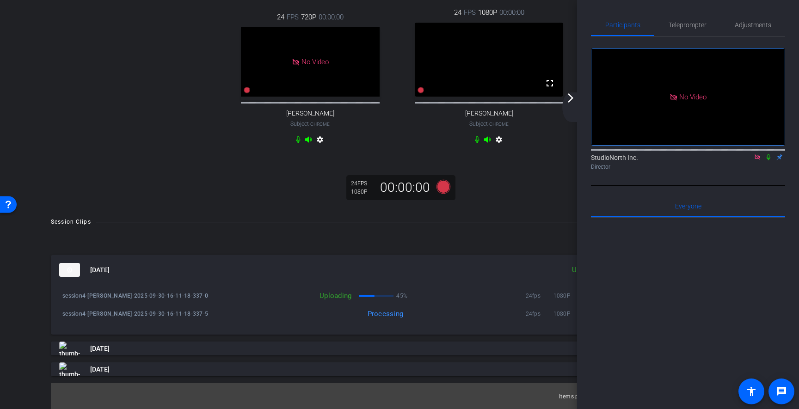
click at [571, 91] on div "24 FPS 1080P 00:00:00 fullscreen Andy Szanger Subject - Chrome settings" at bounding box center [488, 77] width 179 height 171
click at [441, 190] on icon at bounding box center [443, 187] width 14 height 14
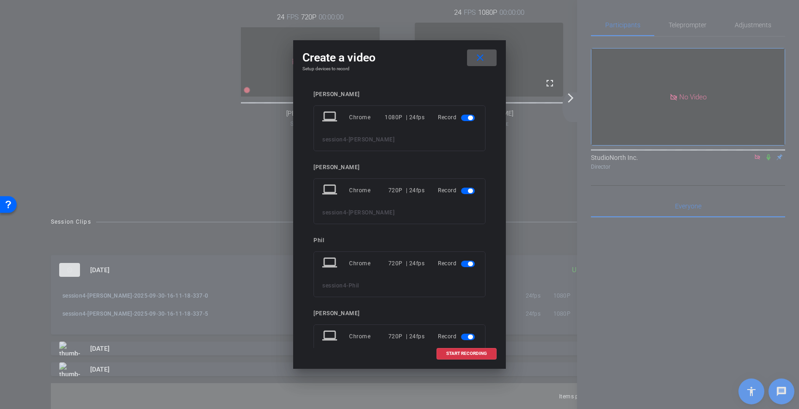
click at [476, 60] on mat-icon "close" at bounding box center [480, 58] width 12 height 12
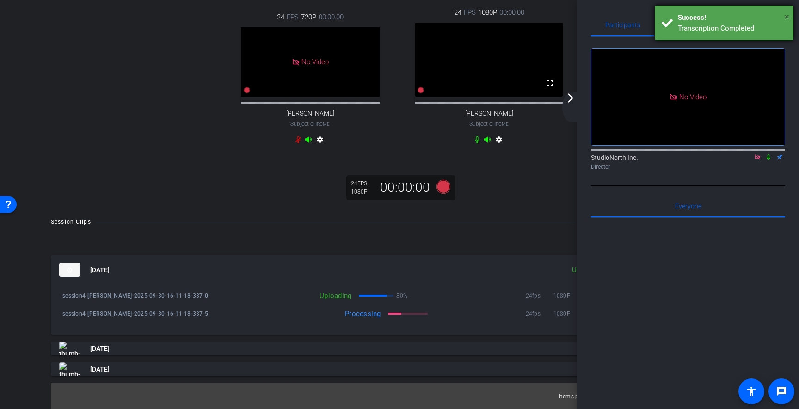
click at [786, 15] on span "×" at bounding box center [786, 16] width 5 height 11
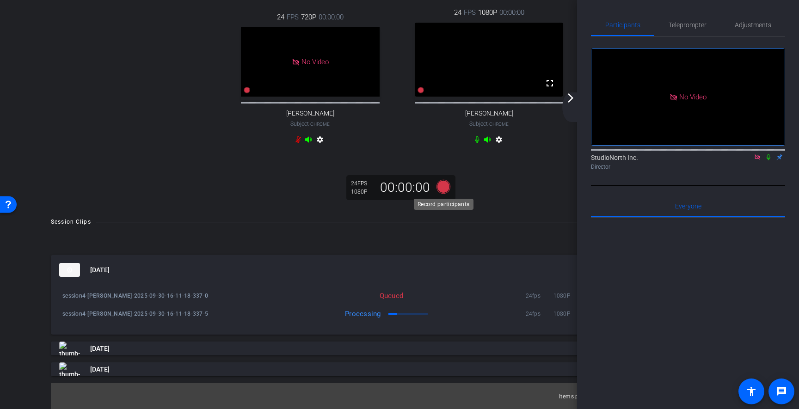
click at [444, 190] on icon at bounding box center [443, 187] width 14 height 14
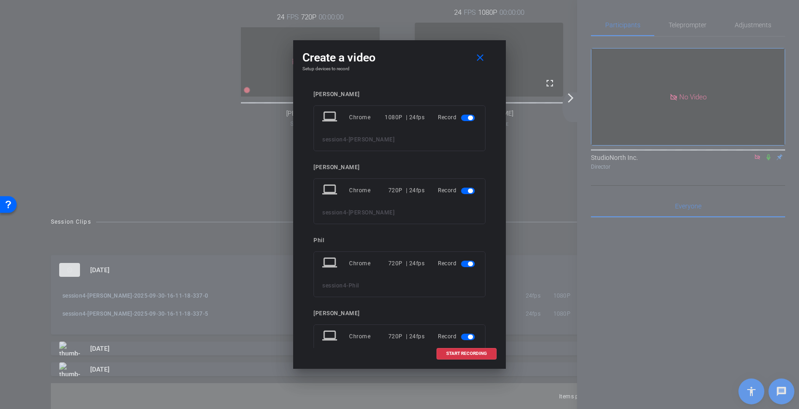
click at [467, 194] on span "button" at bounding box center [468, 191] width 14 height 6
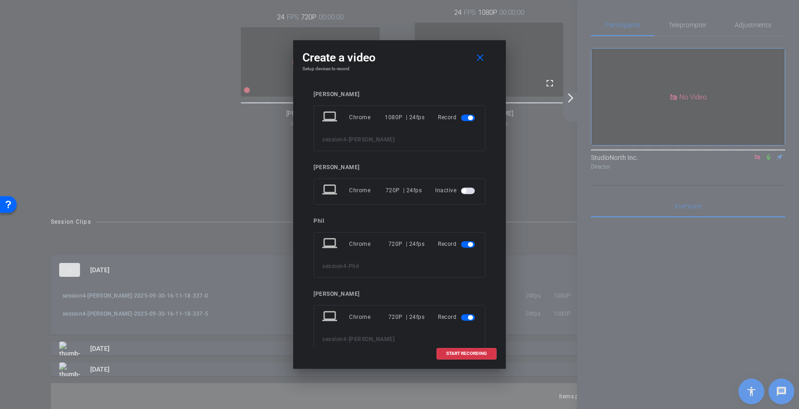
click at [469, 245] on span "button" at bounding box center [470, 244] width 5 height 5
click at [468, 298] on span "button" at bounding box center [470, 298] width 5 height 5
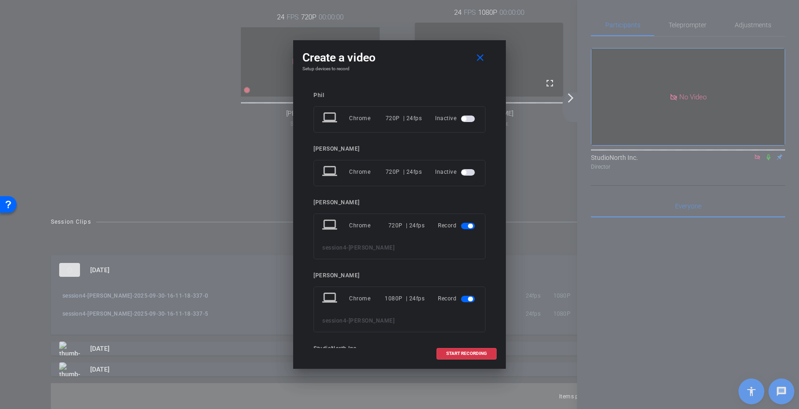
scroll to position [172, 0]
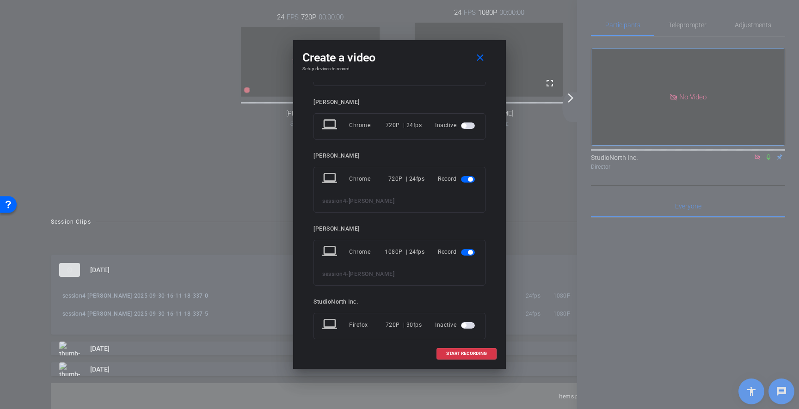
click at [467, 181] on span "button" at bounding box center [468, 179] width 14 height 6
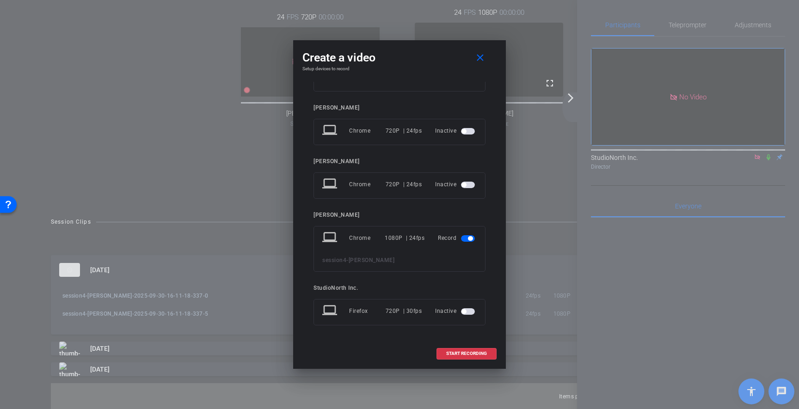
scroll to position [167, 0]
click at [479, 352] on span "START RECORDING" at bounding box center [466, 353] width 41 height 5
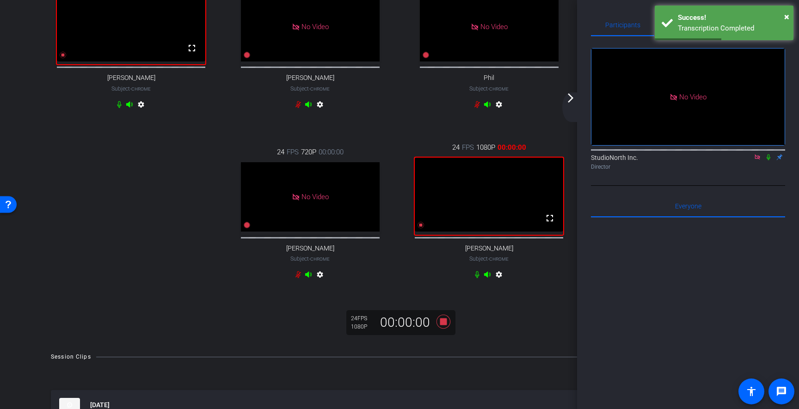
scroll to position [79, 0]
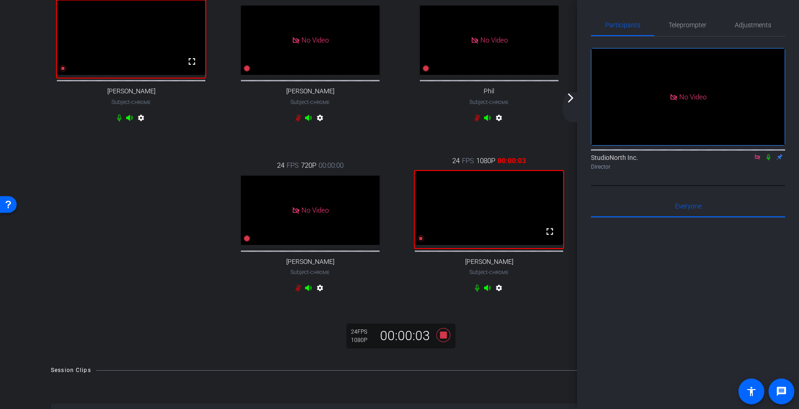
click at [768, 160] on icon at bounding box center [768, 157] width 7 height 6
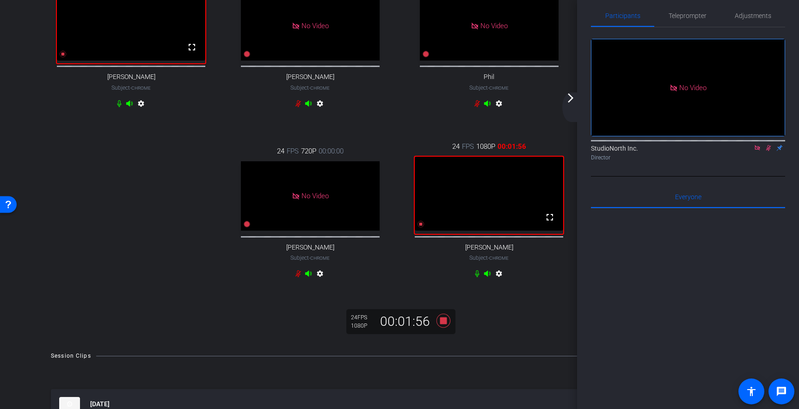
scroll to position [99, 0]
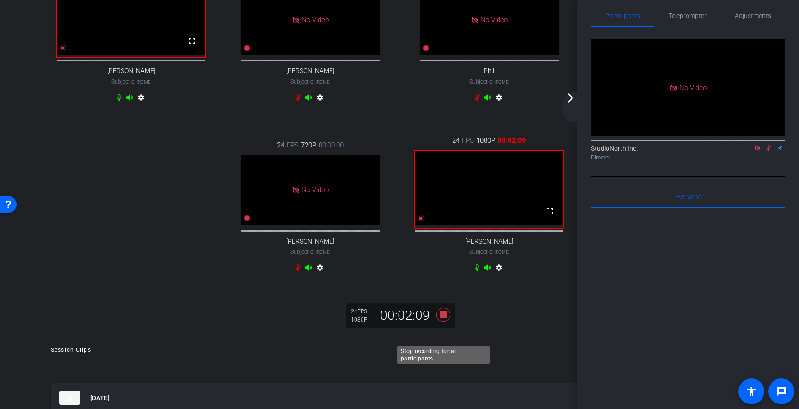
click at [442, 322] on icon at bounding box center [443, 315] width 14 height 14
click at [767, 151] on icon at bounding box center [768, 148] width 7 height 6
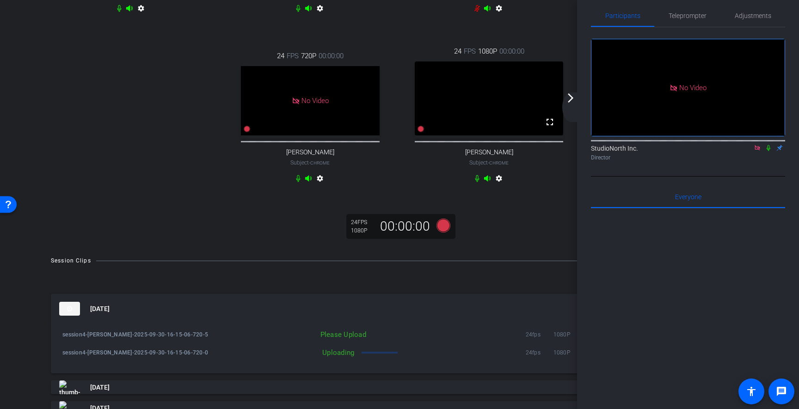
scroll to position [192, 0]
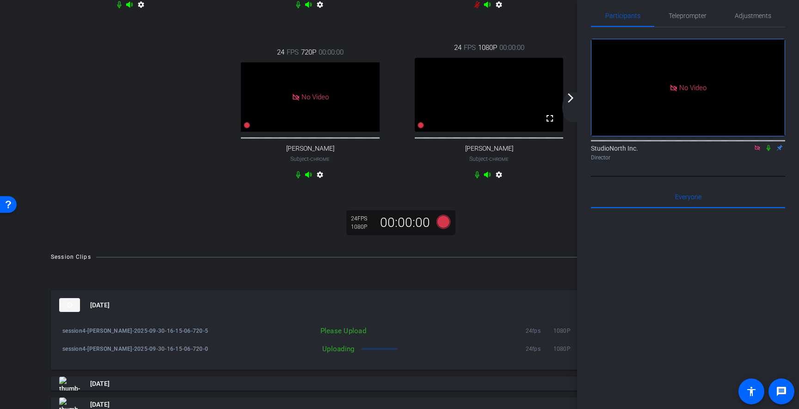
click at [569, 100] on mat-icon "arrow_forward_ios" at bounding box center [570, 97] width 11 height 11
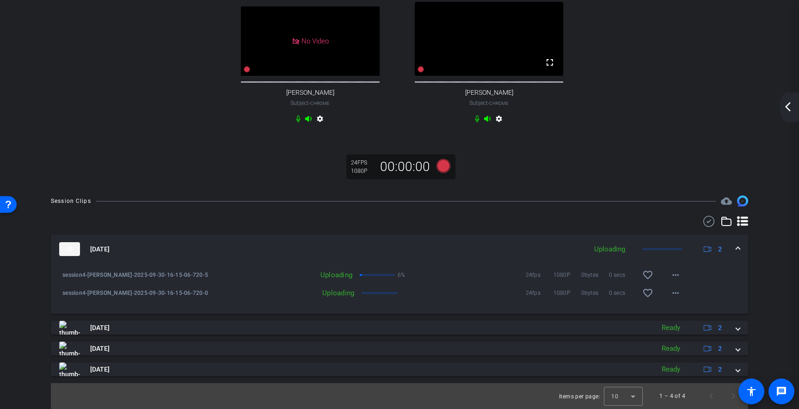
scroll to position [267, 0]
click at [647, 273] on mat-icon "favorite_border" at bounding box center [647, 275] width 11 height 11
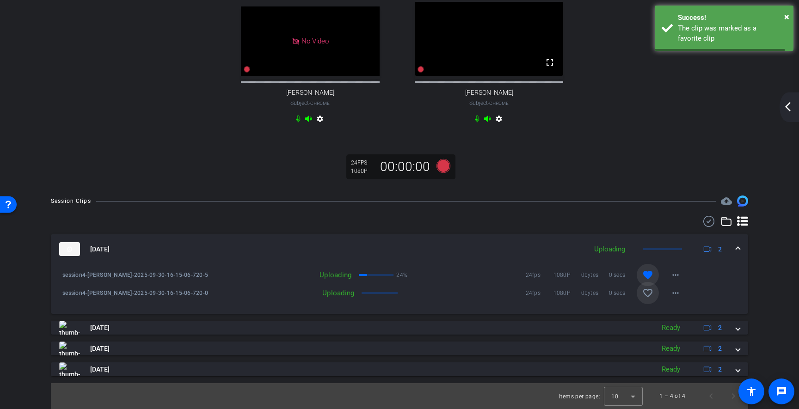
click at [649, 290] on mat-icon "favorite_border" at bounding box center [647, 293] width 11 height 11
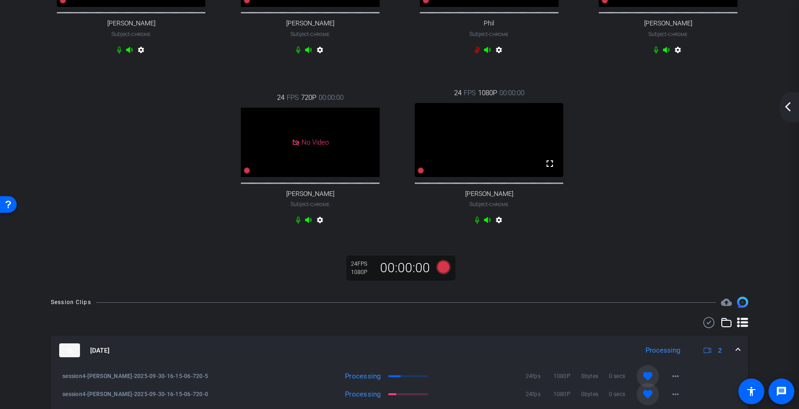
scroll to position [115, 0]
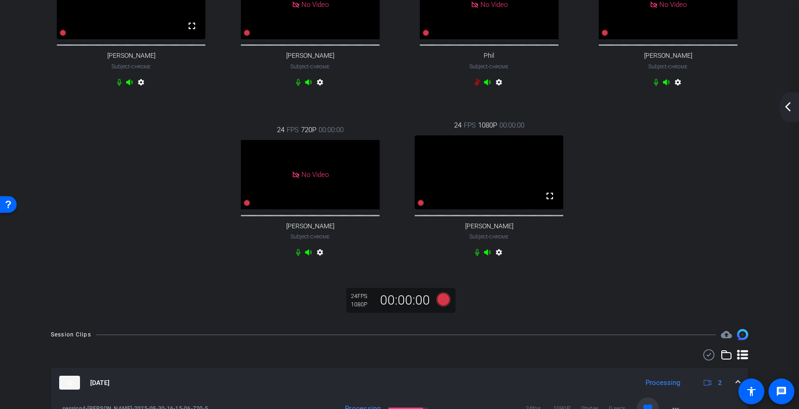
click at [789, 109] on mat-icon "arrow_back_ios_new" at bounding box center [787, 106] width 11 height 11
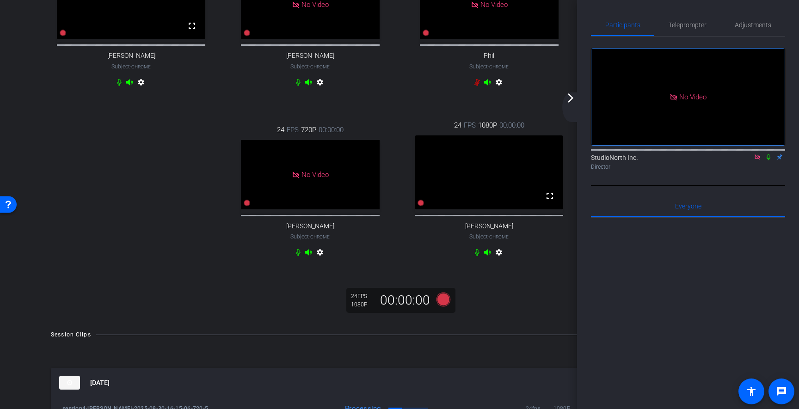
scroll to position [100, 0]
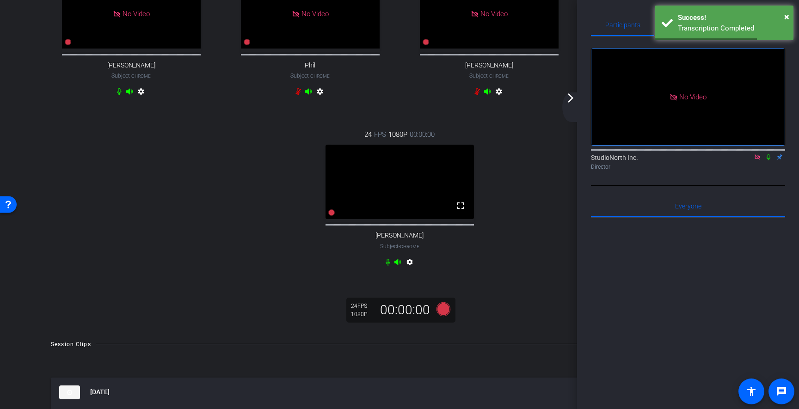
click at [571, 96] on mat-icon "arrow_forward_ios" at bounding box center [570, 97] width 11 height 11
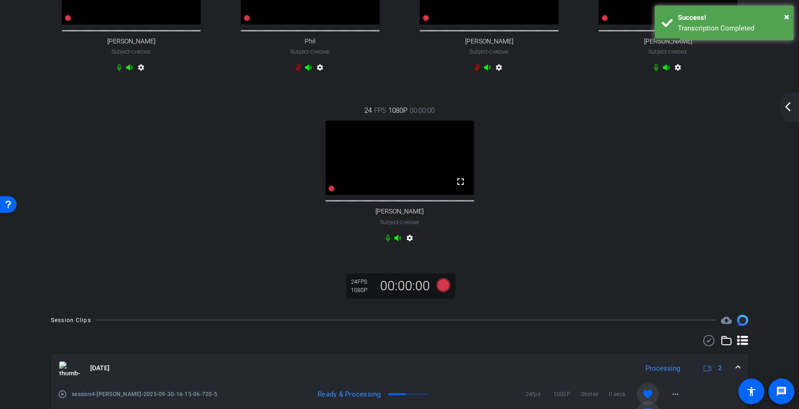
scroll to position [110, 0]
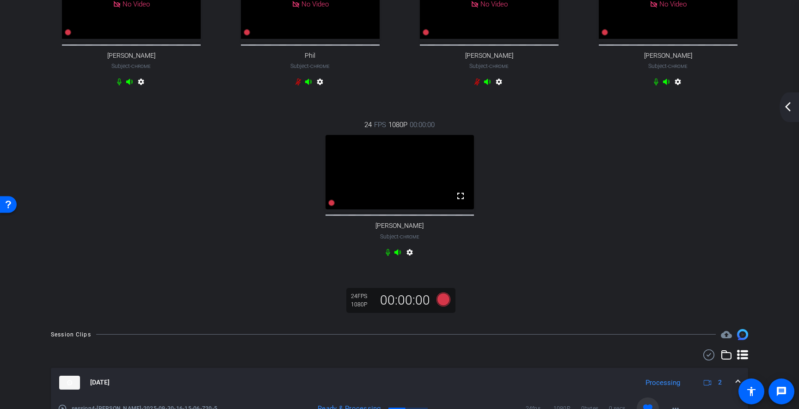
click at [787, 105] on mat-icon "arrow_back_ios_new" at bounding box center [787, 106] width 11 height 11
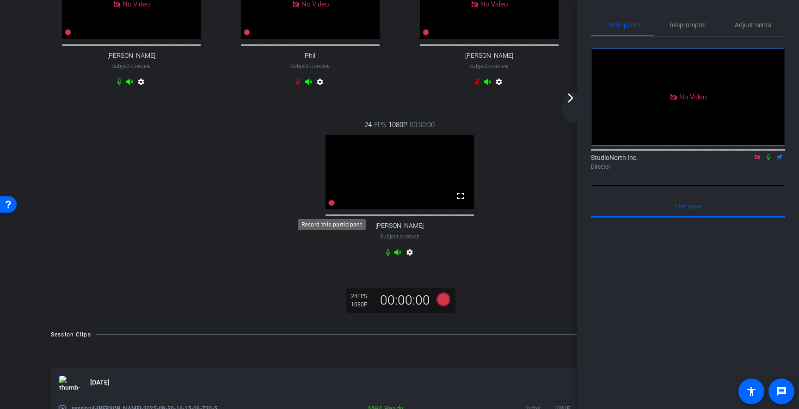
click at [331, 206] on icon at bounding box center [331, 203] width 6 height 6
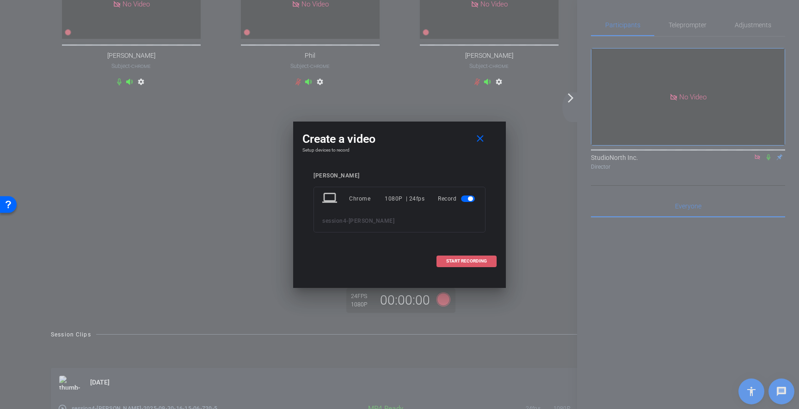
click at [479, 261] on span "START RECORDING" at bounding box center [466, 261] width 41 height 5
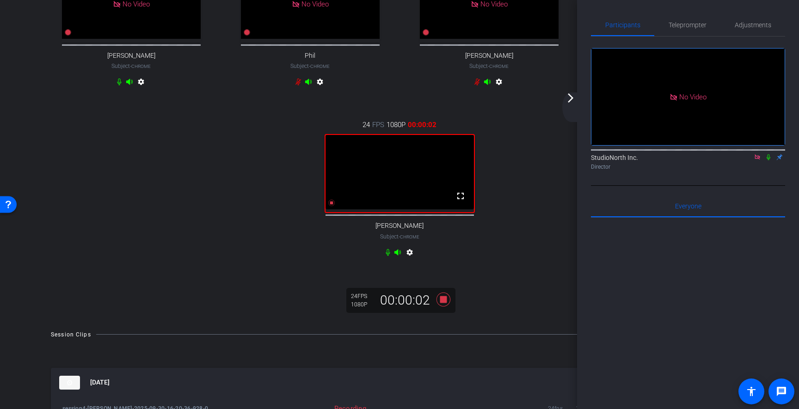
click at [769, 160] on icon at bounding box center [768, 157] width 7 height 6
click at [767, 160] on icon at bounding box center [768, 157] width 5 height 6
click at [768, 160] on icon at bounding box center [768, 157] width 7 height 6
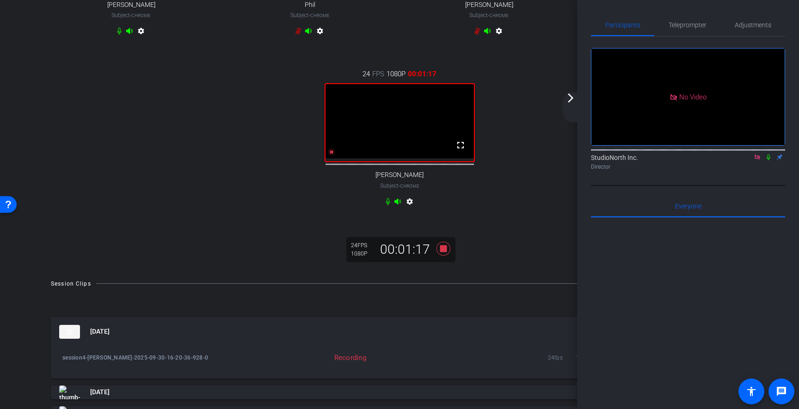
scroll to position [172, 0]
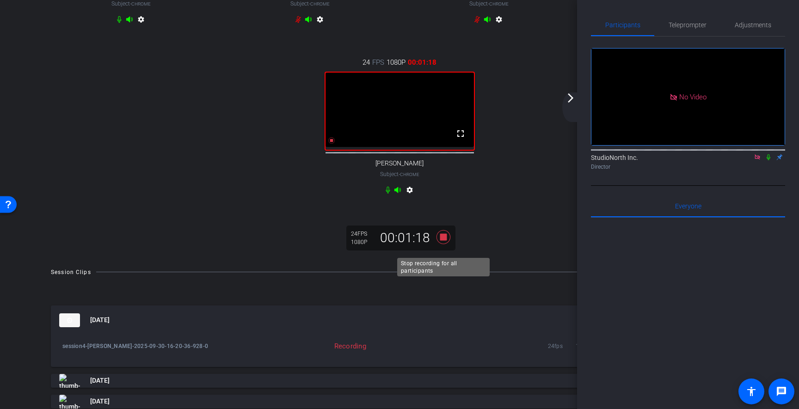
click at [444, 244] on icon at bounding box center [443, 237] width 14 height 14
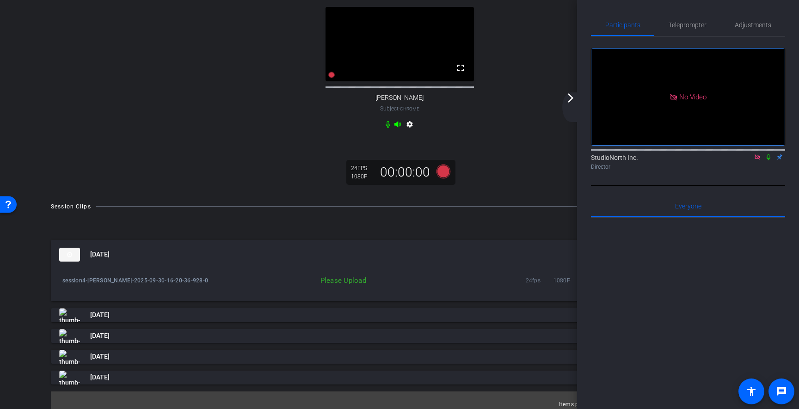
scroll to position [256, 0]
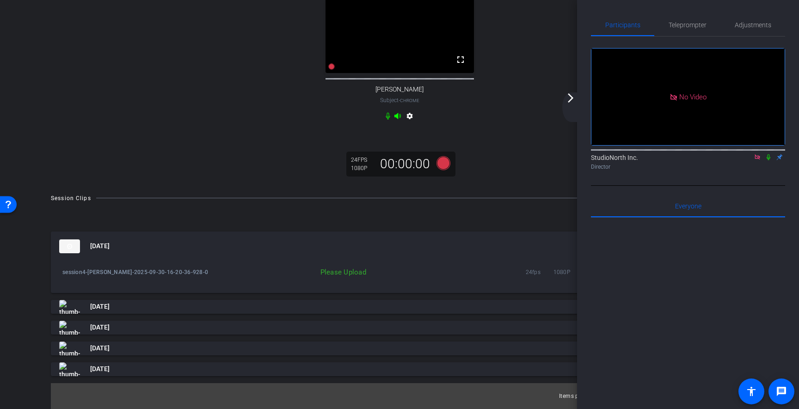
click at [570, 97] on mat-icon "arrow_forward_ios" at bounding box center [570, 97] width 11 height 11
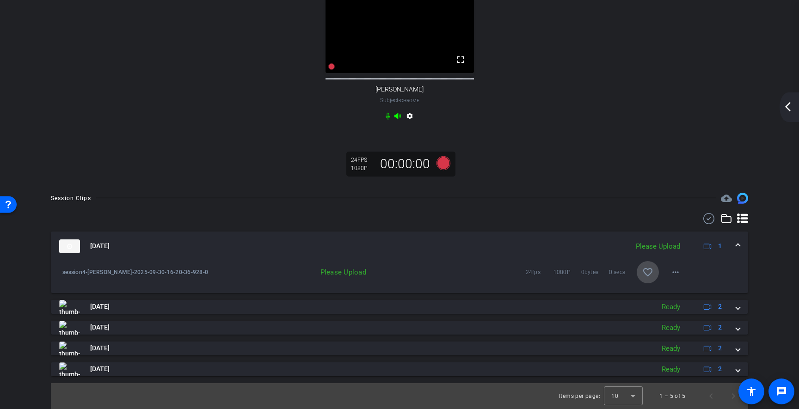
click at [645, 273] on mat-icon "favorite_border" at bounding box center [647, 272] width 11 height 11
click at [787, 103] on mat-icon "arrow_back_ios_new" at bounding box center [787, 106] width 11 height 11
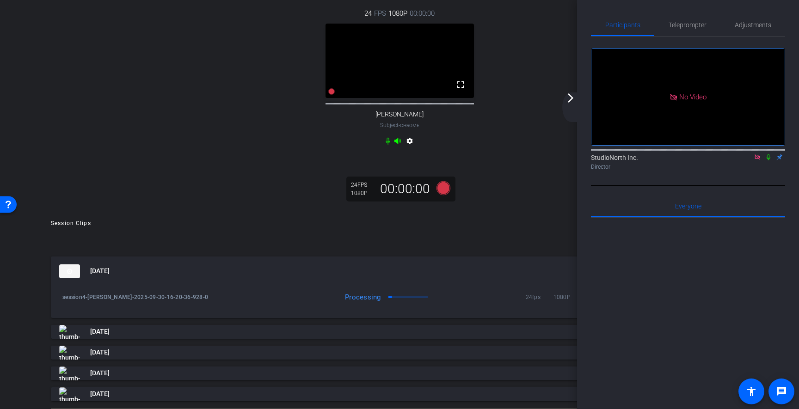
scroll to position [222, 0]
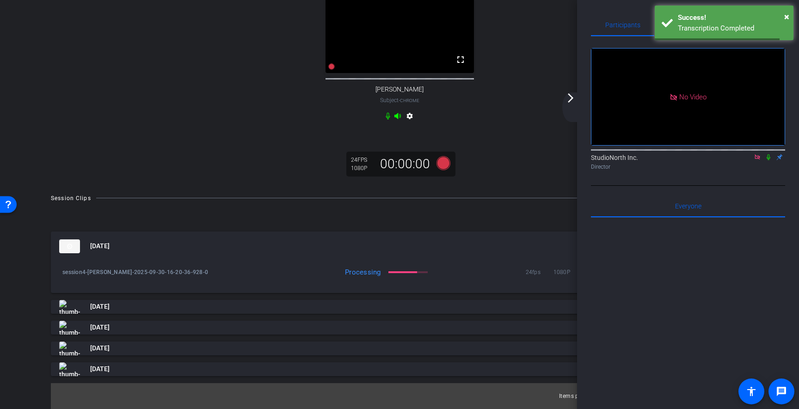
click at [572, 96] on mat-icon "arrow_forward_ios" at bounding box center [570, 97] width 11 height 11
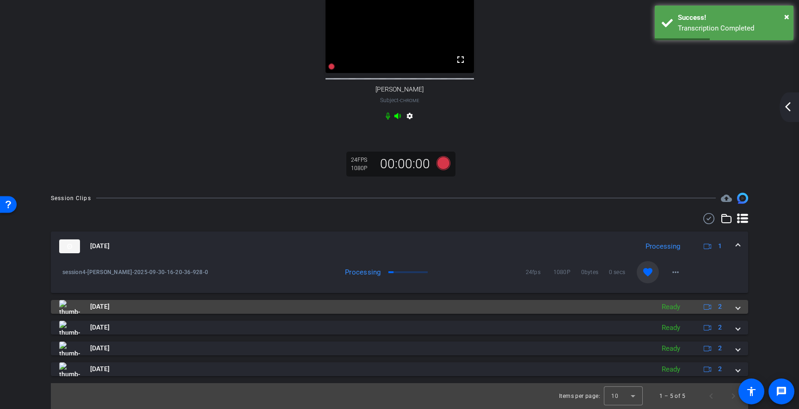
click at [737, 307] on span at bounding box center [738, 307] width 4 height 10
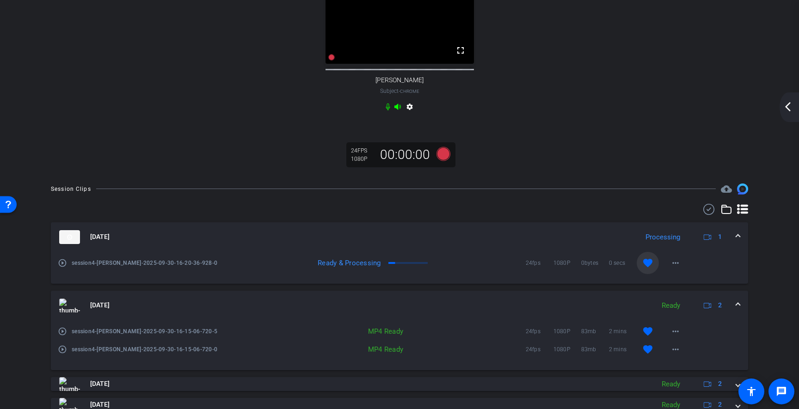
click at [64, 336] on mat-icon "play_circle_outline" at bounding box center [62, 331] width 9 height 9
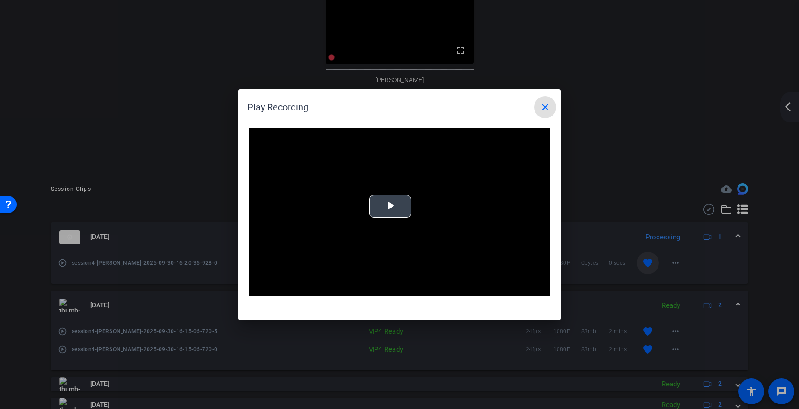
click at [390, 206] on span "Video Player" at bounding box center [390, 206] width 0 height 0
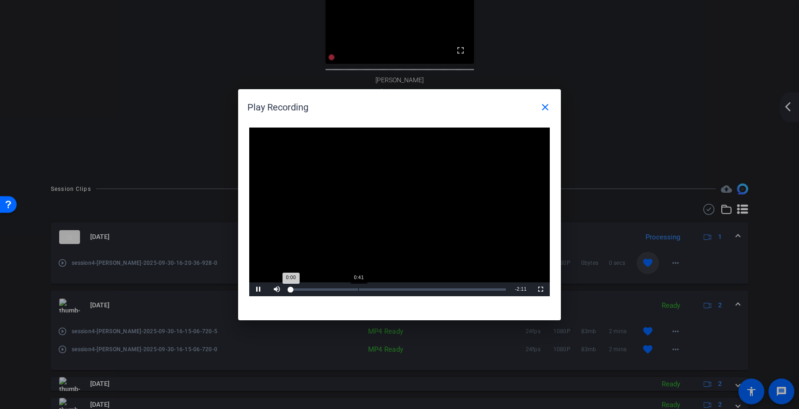
click at [358, 288] on div "Loaded : 0.11% 0:41 0:00" at bounding box center [398, 289] width 215 height 2
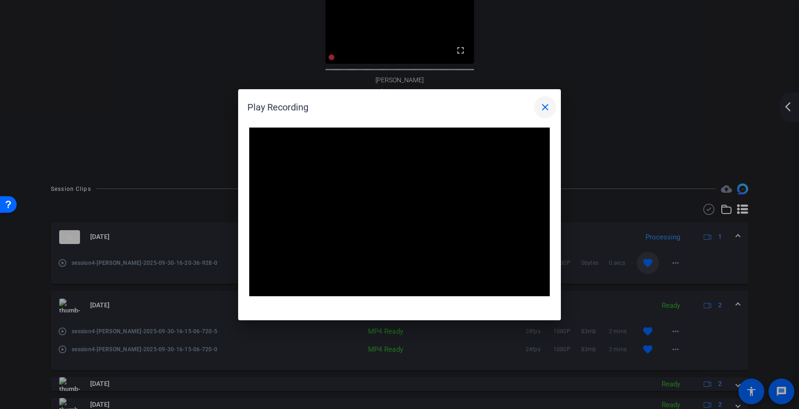
click at [546, 107] on mat-icon "close" at bounding box center [545, 107] width 11 height 11
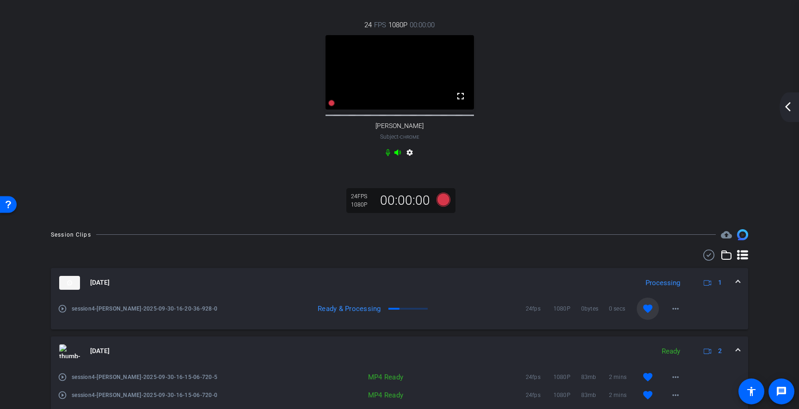
scroll to position [209, 0]
click at [62, 314] on mat-icon "play_circle_outline" at bounding box center [62, 309] width 9 height 9
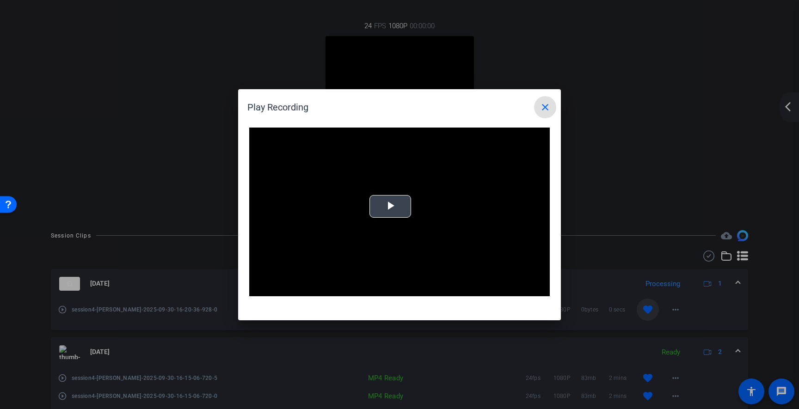
click at [390, 206] on span "Video Player" at bounding box center [390, 206] width 0 height 0
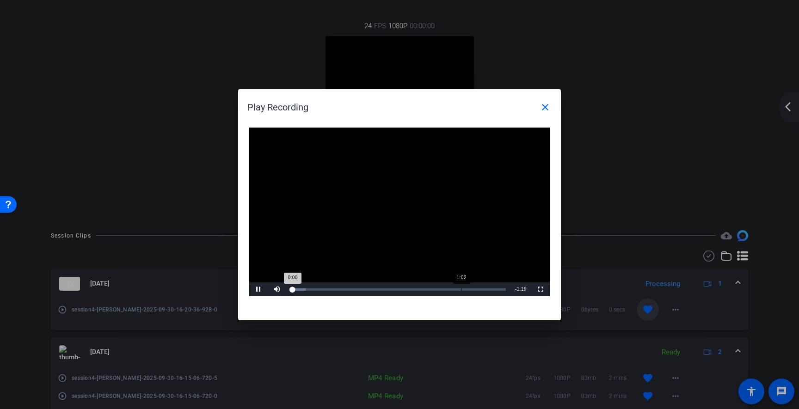
click at [465, 288] on div "Loaded : 6.80% 1:02 0:00" at bounding box center [398, 289] width 215 height 2
click at [482, 290] on div "1:10" at bounding box center [482, 289] width 0 height 2
click at [544, 108] on mat-icon "close" at bounding box center [545, 107] width 11 height 11
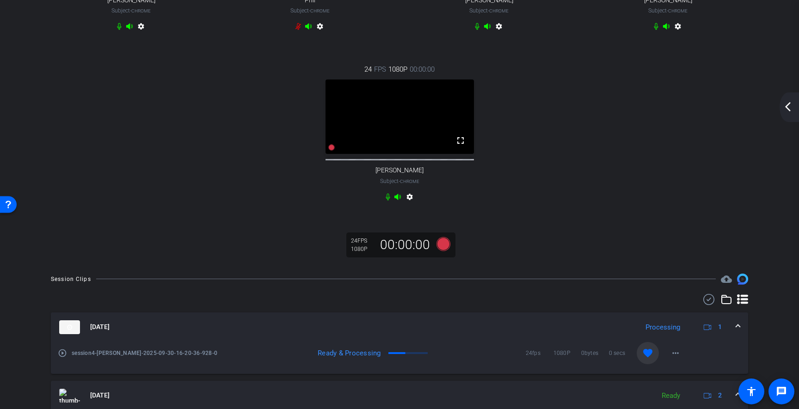
scroll to position [174, 0]
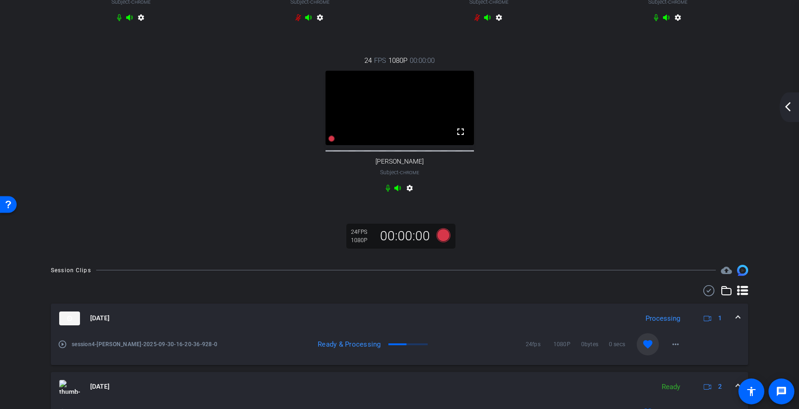
click at [788, 104] on mat-icon "arrow_back_ios_new" at bounding box center [787, 106] width 11 height 11
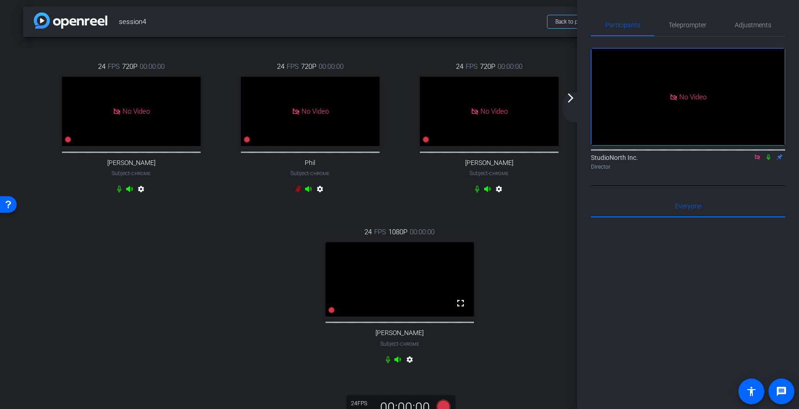
scroll to position [0, 0]
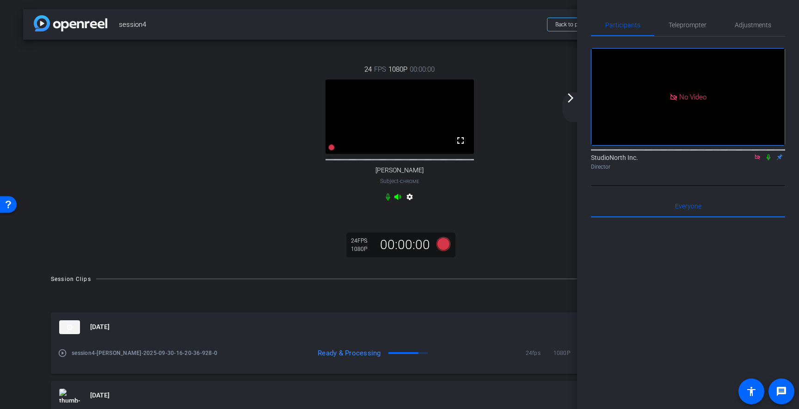
click at [571, 100] on mat-icon "arrow_forward_ios" at bounding box center [570, 97] width 11 height 11
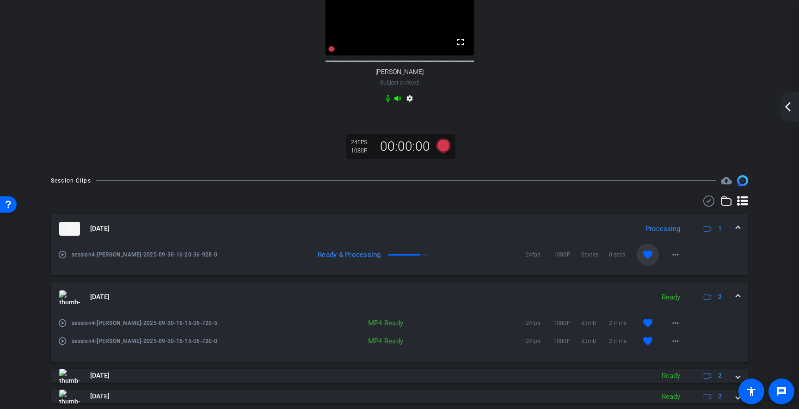
scroll to position [74, 0]
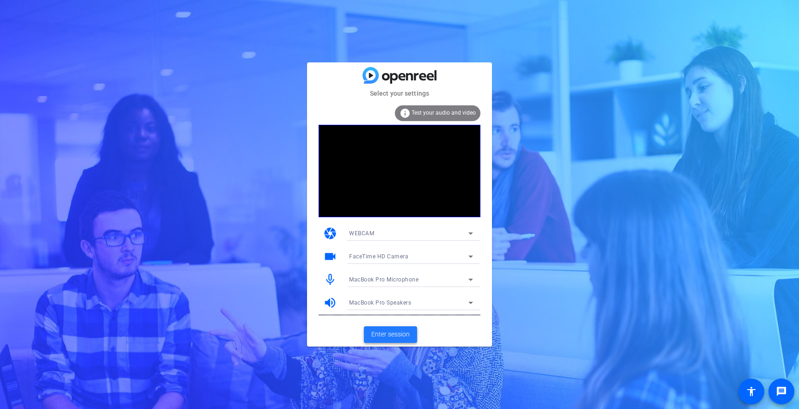
click at [400, 339] on span at bounding box center [390, 335] width 53 height 22
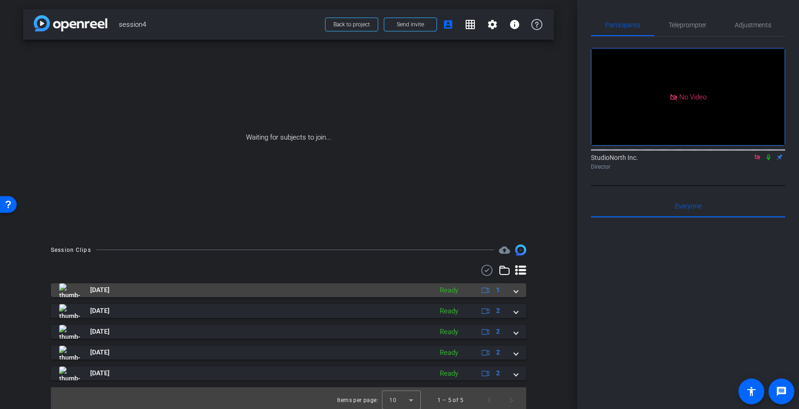
click at [517, 291] on span at bounding box center [516, 290] width 4 height 10
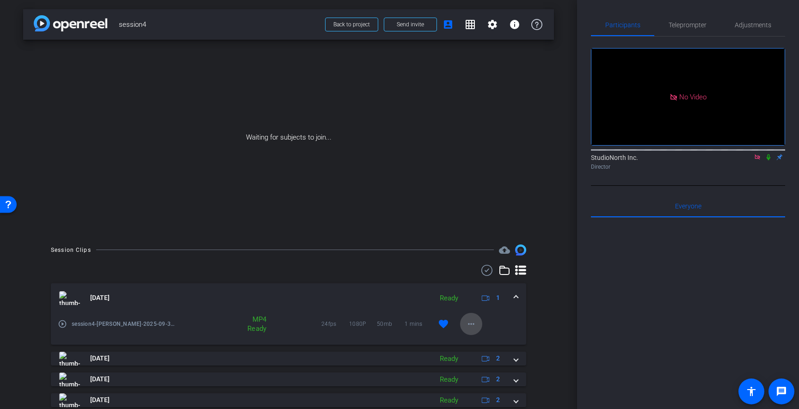
click at [472, 322] on mat-icon "more_horiz" at bounding box center [471, 324] width 11 height 11
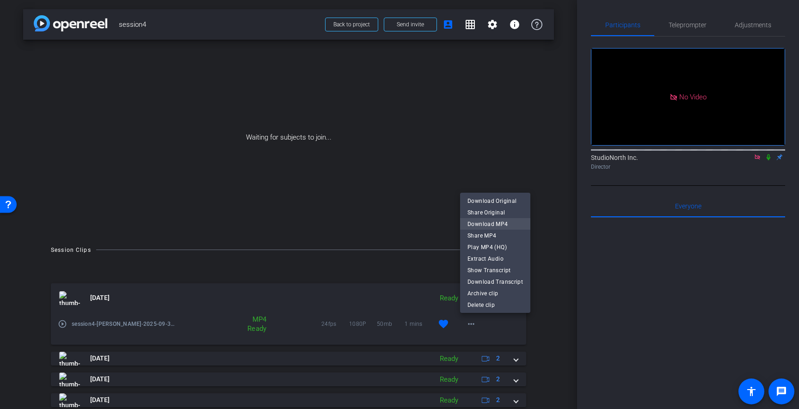
click at [490, 225] on span "Download MP4" at bounding box center [494, 223] width 55 height 11
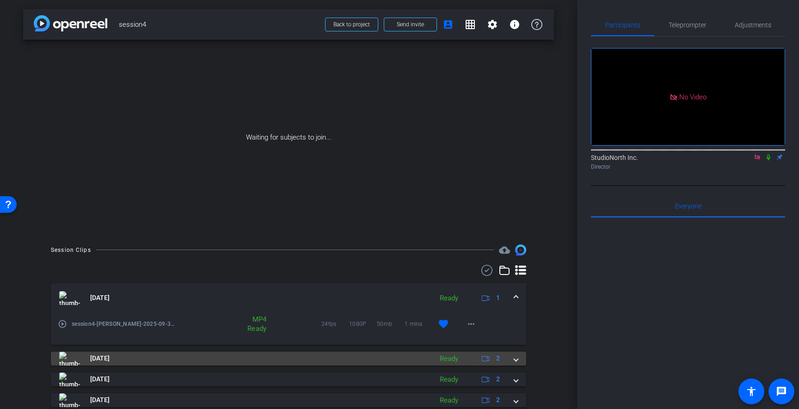
click at [517, 359] on span at bounding box center [516, 359] width 4 height 10
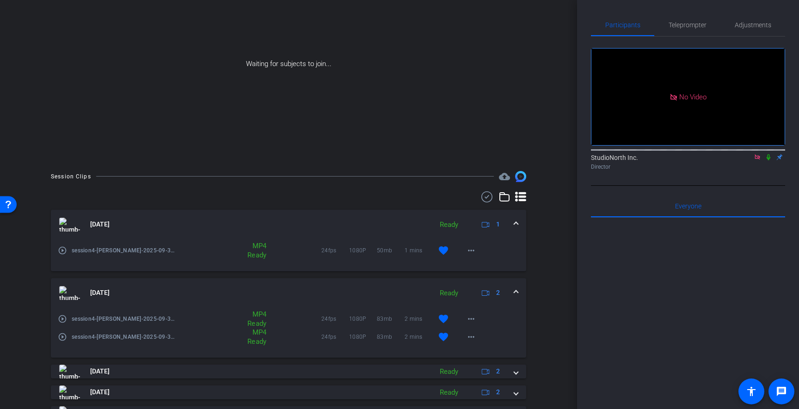
scroll to position [117, 0]
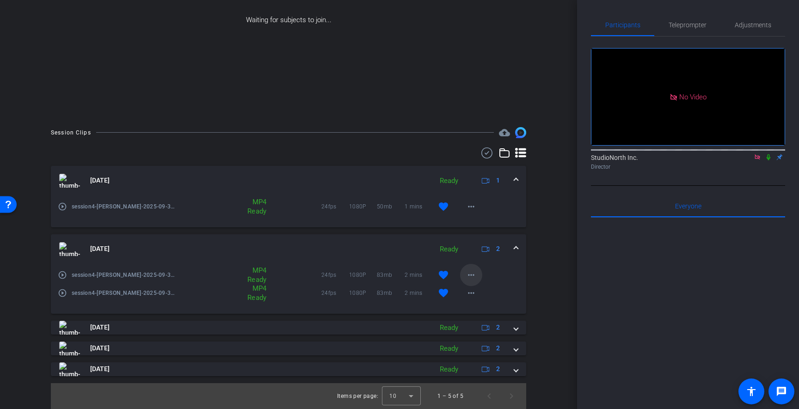
click at [472, 272] on mat-icon "more_horiz" at bounding box center [471, 275] width 11 height 11
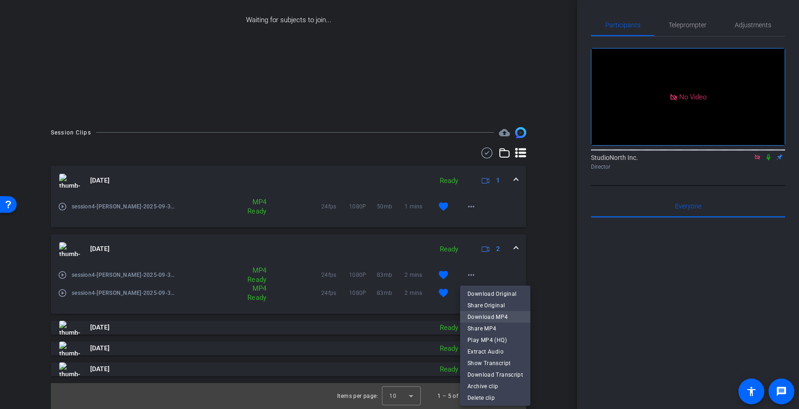
click at [495, 316] on span "Download MP4" at bounding box center [494, 317] width 55 height 11
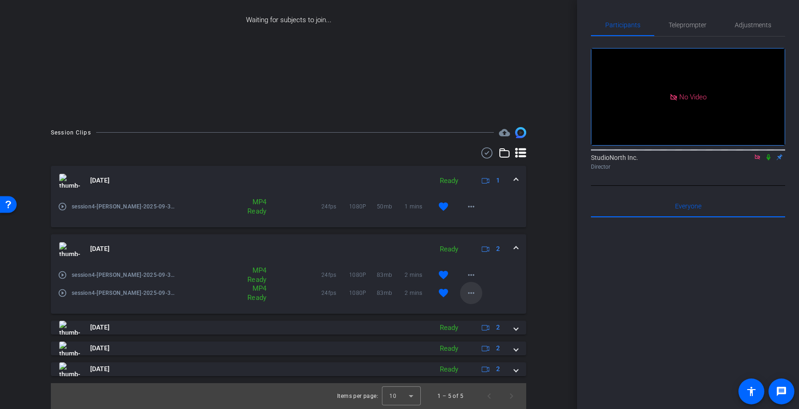
click at [470, 293] on mat-icon "more_horiz" at bounding box center [471, 293] width 11 height 11
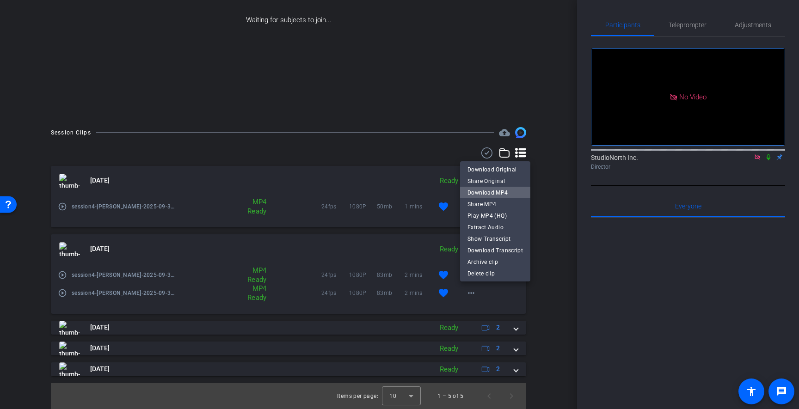
click at [498, 193] on span "Download MP4" at bounding box center [494, 192] width 55 height 11
